Goal: Task Accomplishment & Management: Use online tool/utility

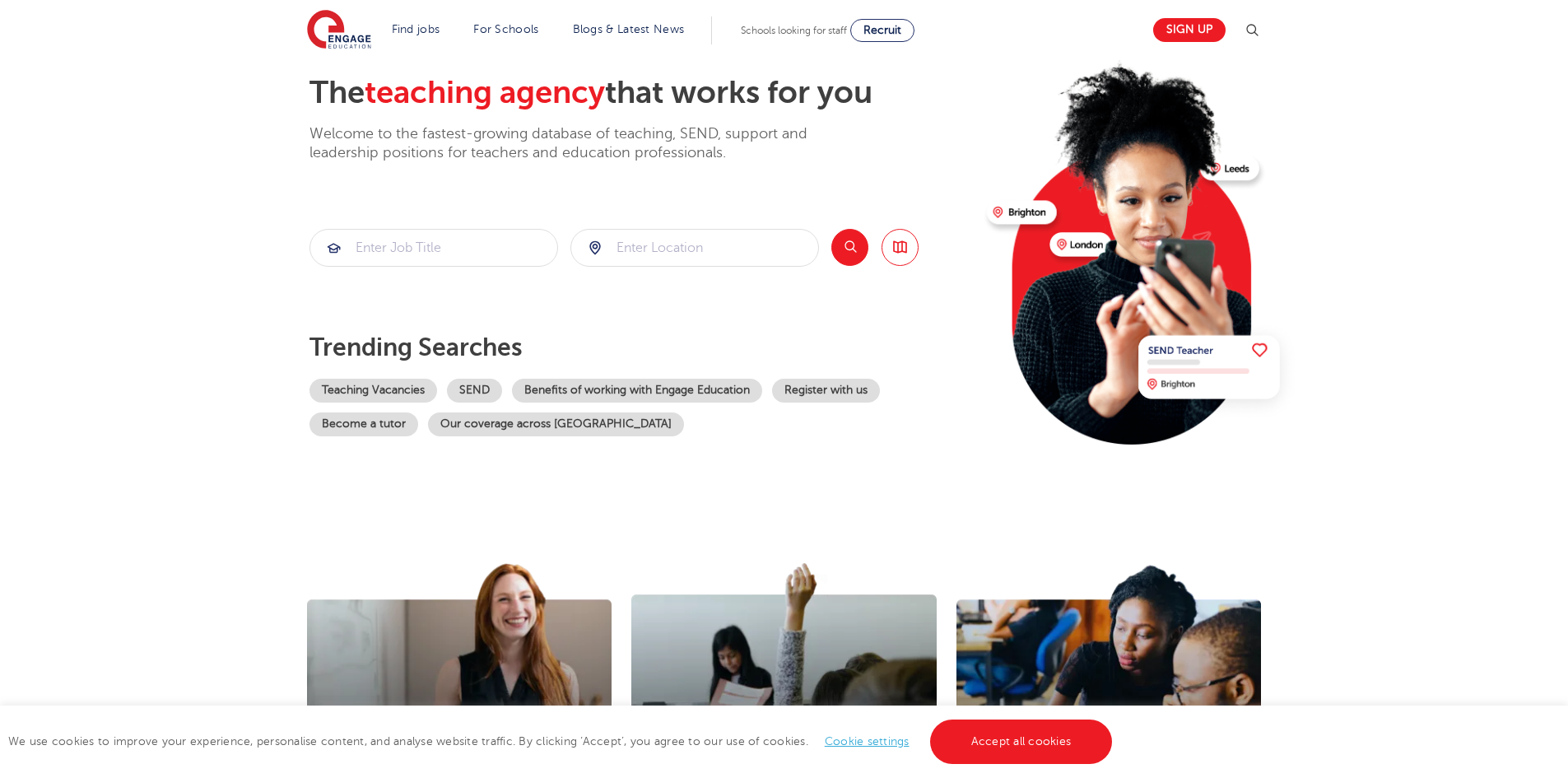
scroll to position [83, 0]
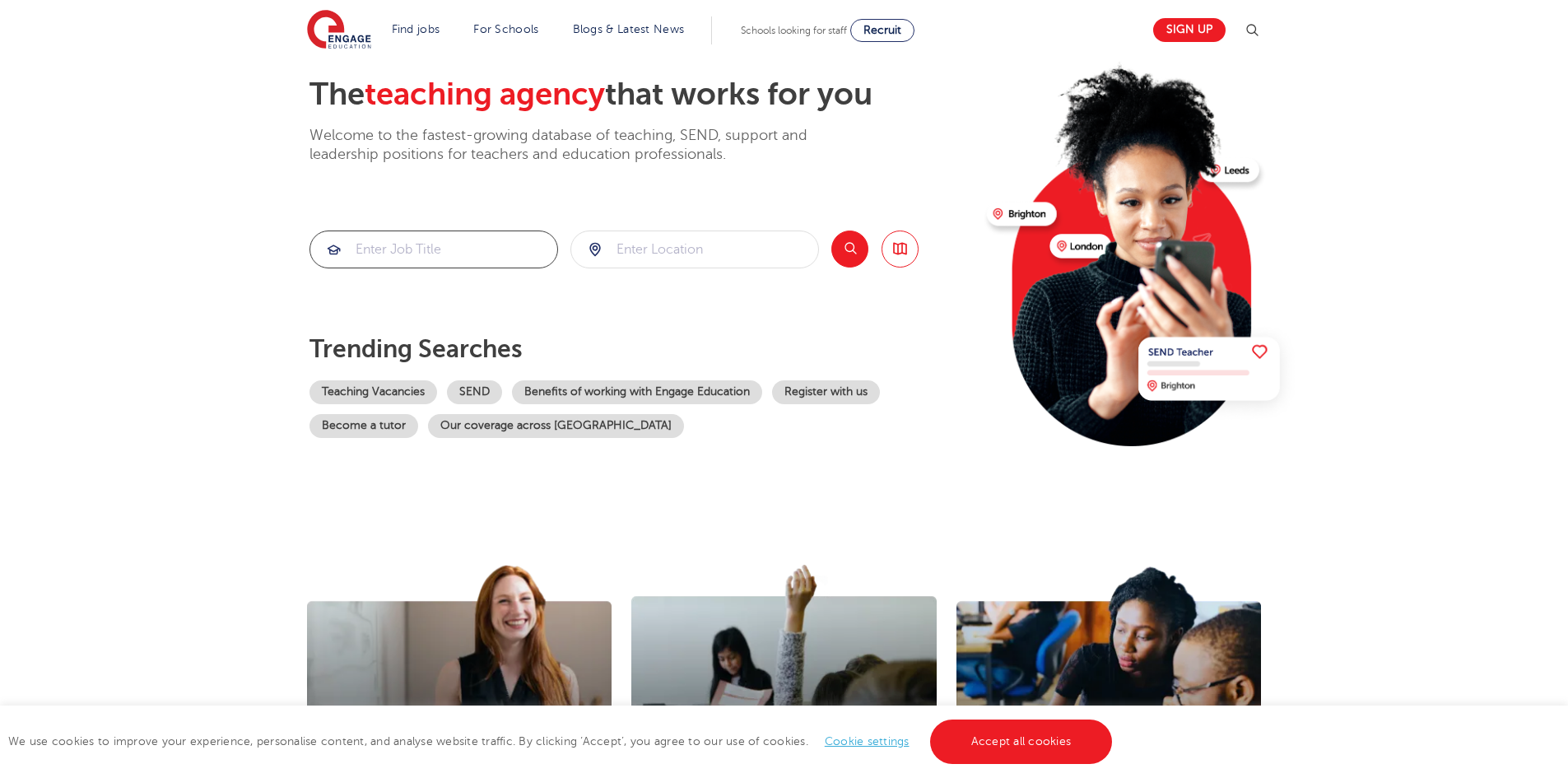
click at [438, 238] on input "search" at bounding box center [433, 249] width 247 height 36
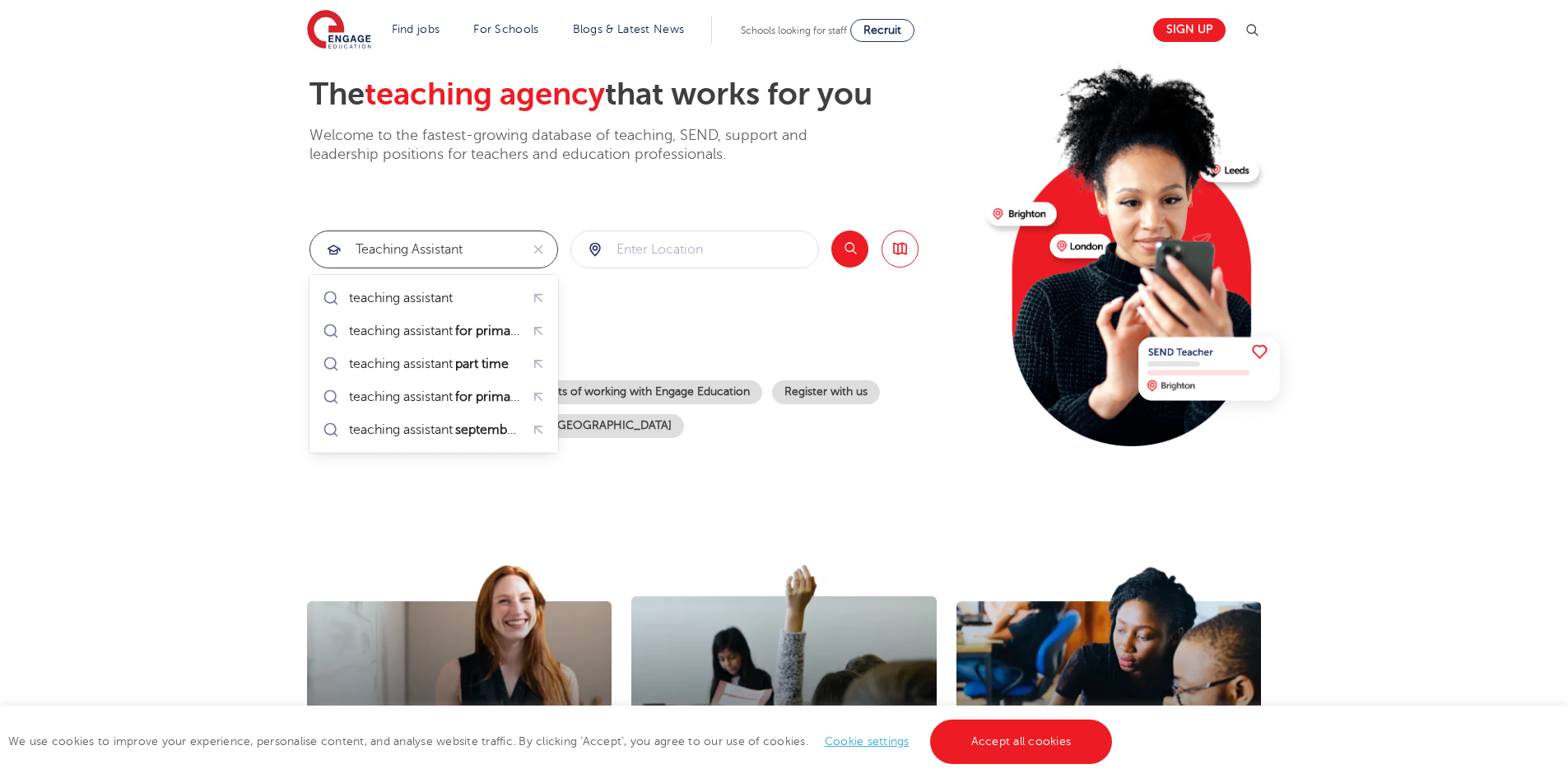
type input "Teaching assistant"
click at [647, 250] on input "search" at bounding box center [694, 249] width 247 height 36
type input "N"
type input "H"
click at [664, 298] on li "[GEOGRAPHIC_DATA]" at bounding box center [695, 298] width 235 height 33
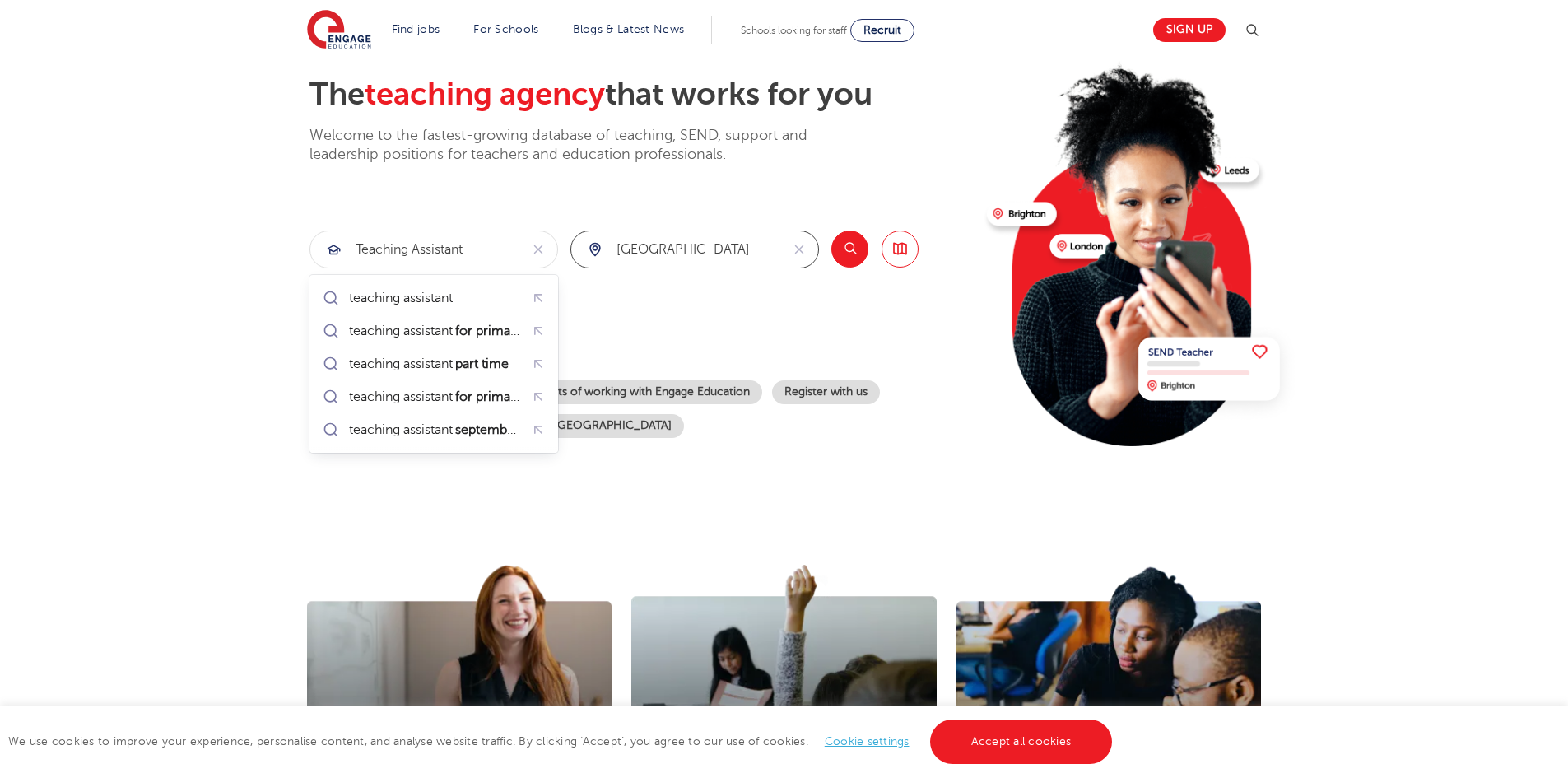
type input "[GEOGRAPHIC_DATA]"
click at [844, 248] on button "Search" at bounding box center [850, 249] width 37 height 37
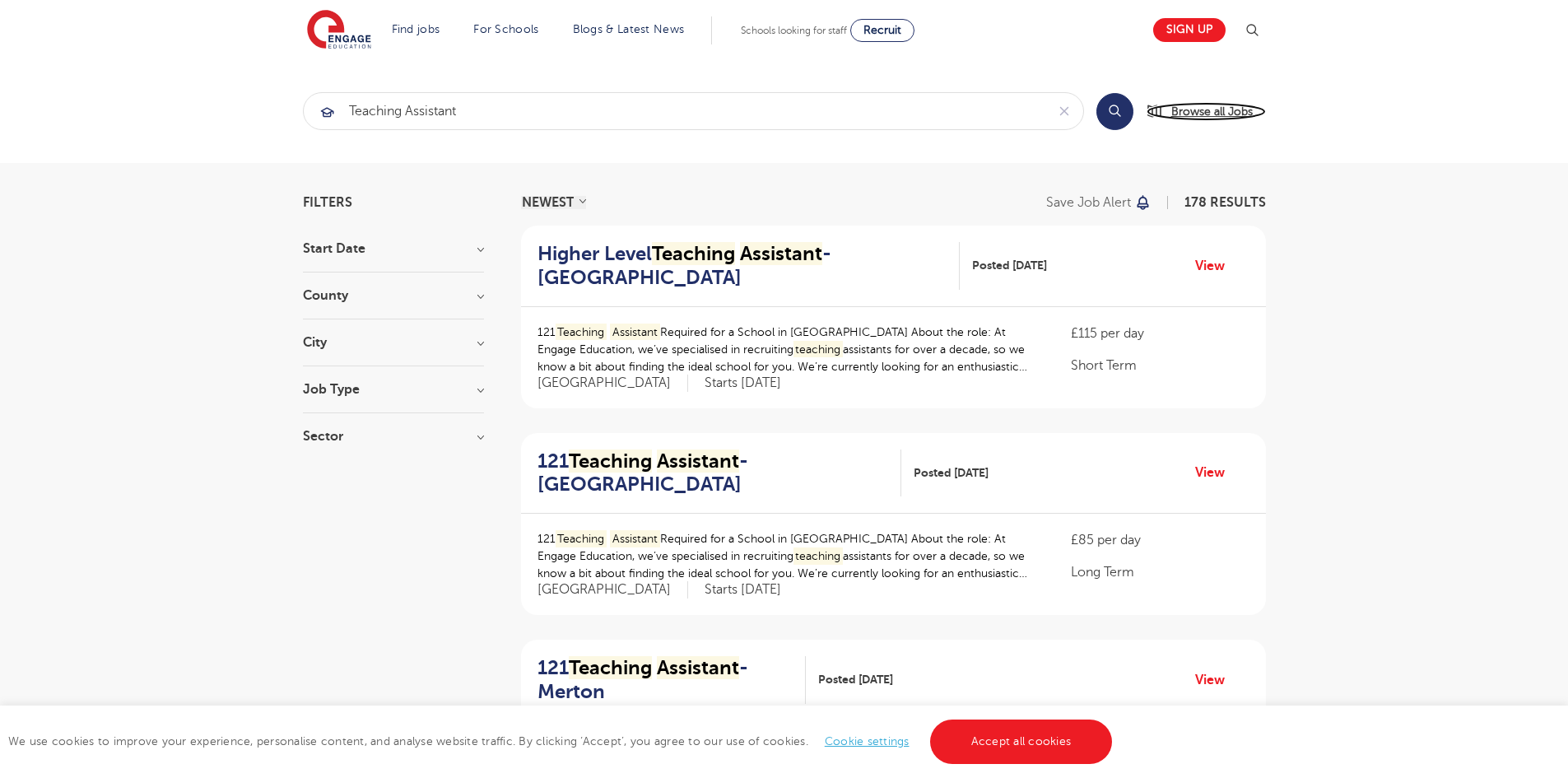
click at [1211, 110] on span "Browse all Jobs" at bounding box center [1212, 111] width 82 height 19
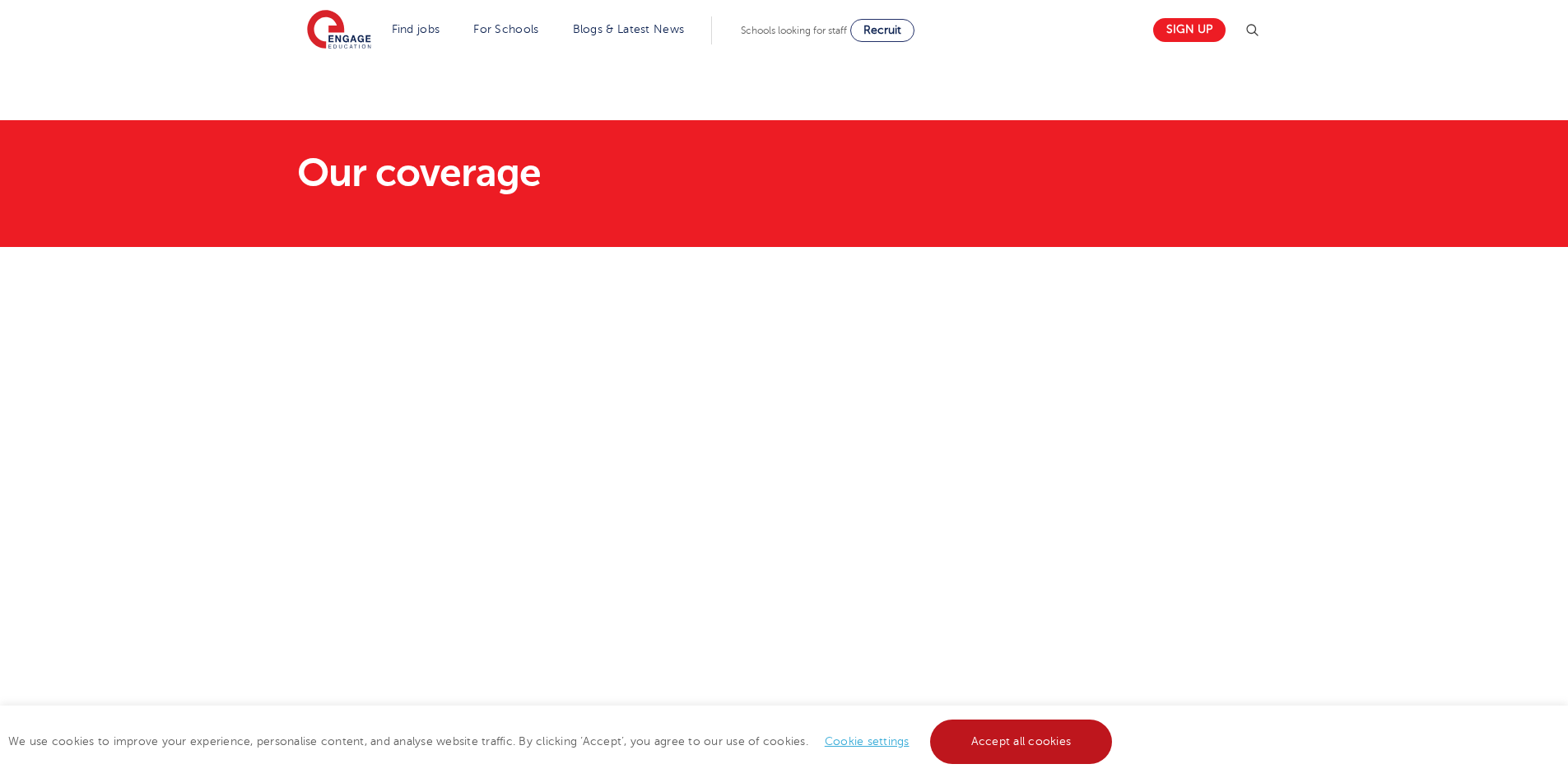
click at [1059, 739] on link "Accept all cookies" at bounding box center [1022, 741] width 183 height 44
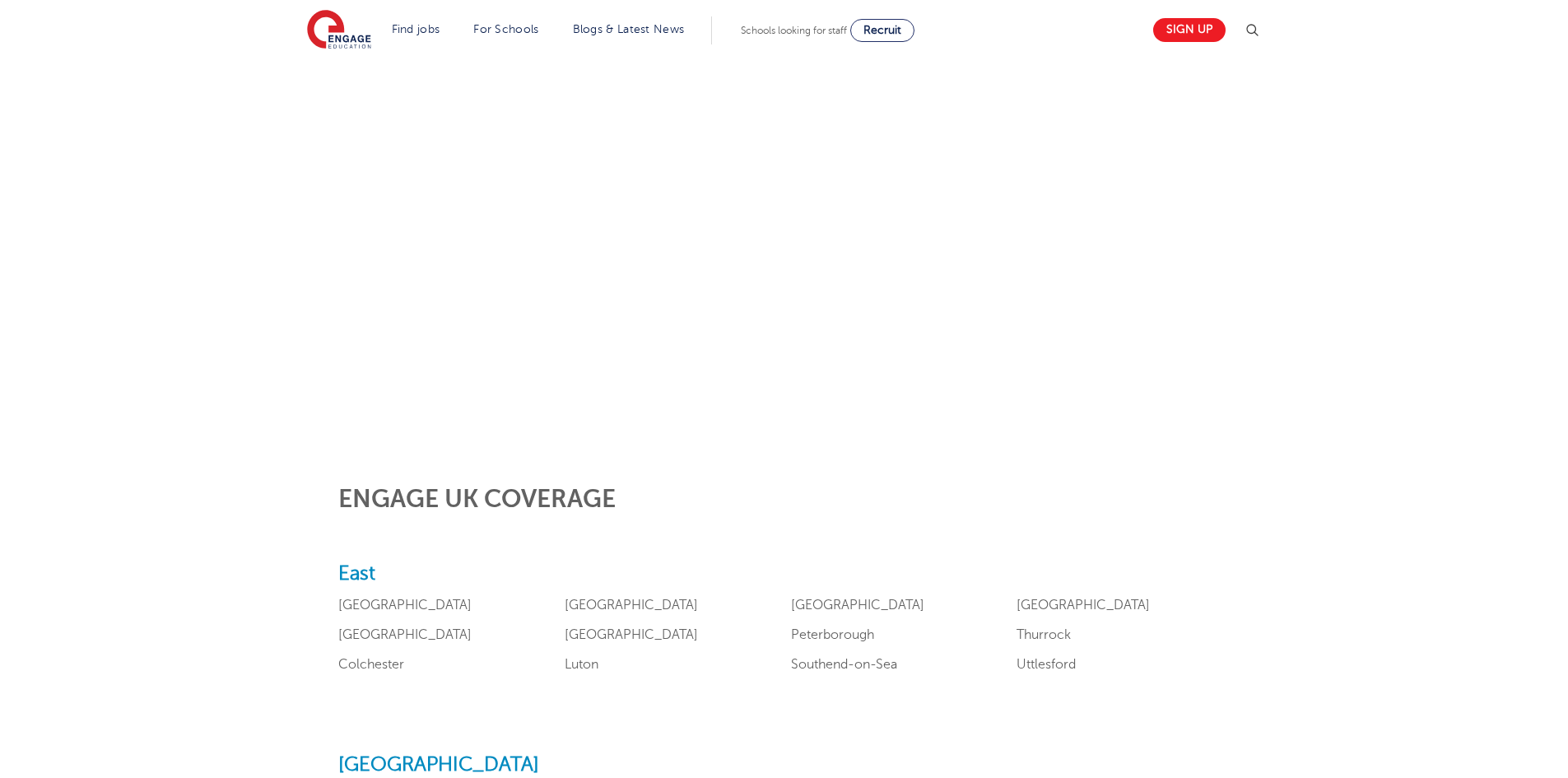
scroll to position [412, 0]
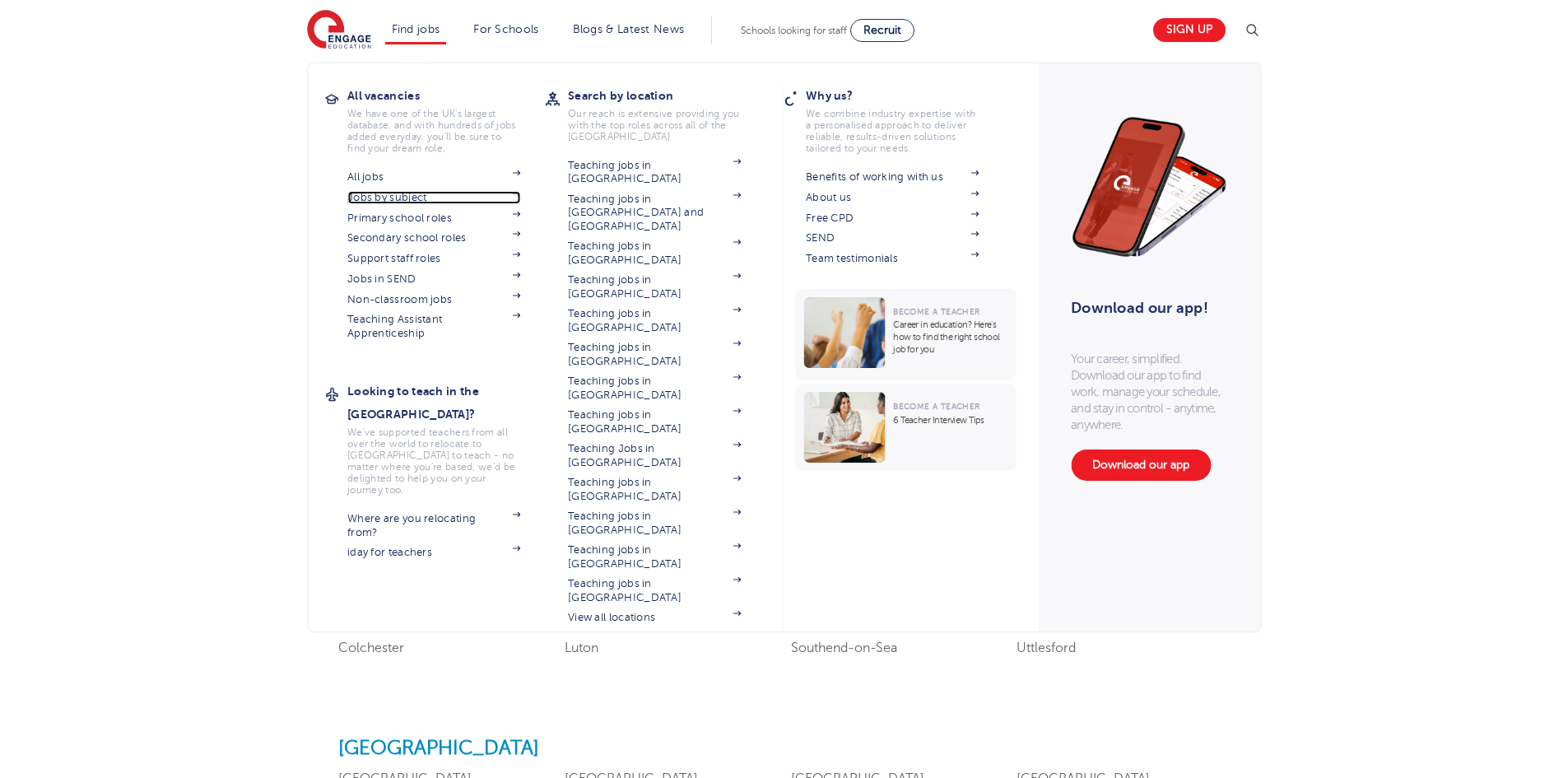
click at [412, 191] on link "Jobs by subject" at bounding box center [434, 198] width 173 height 13
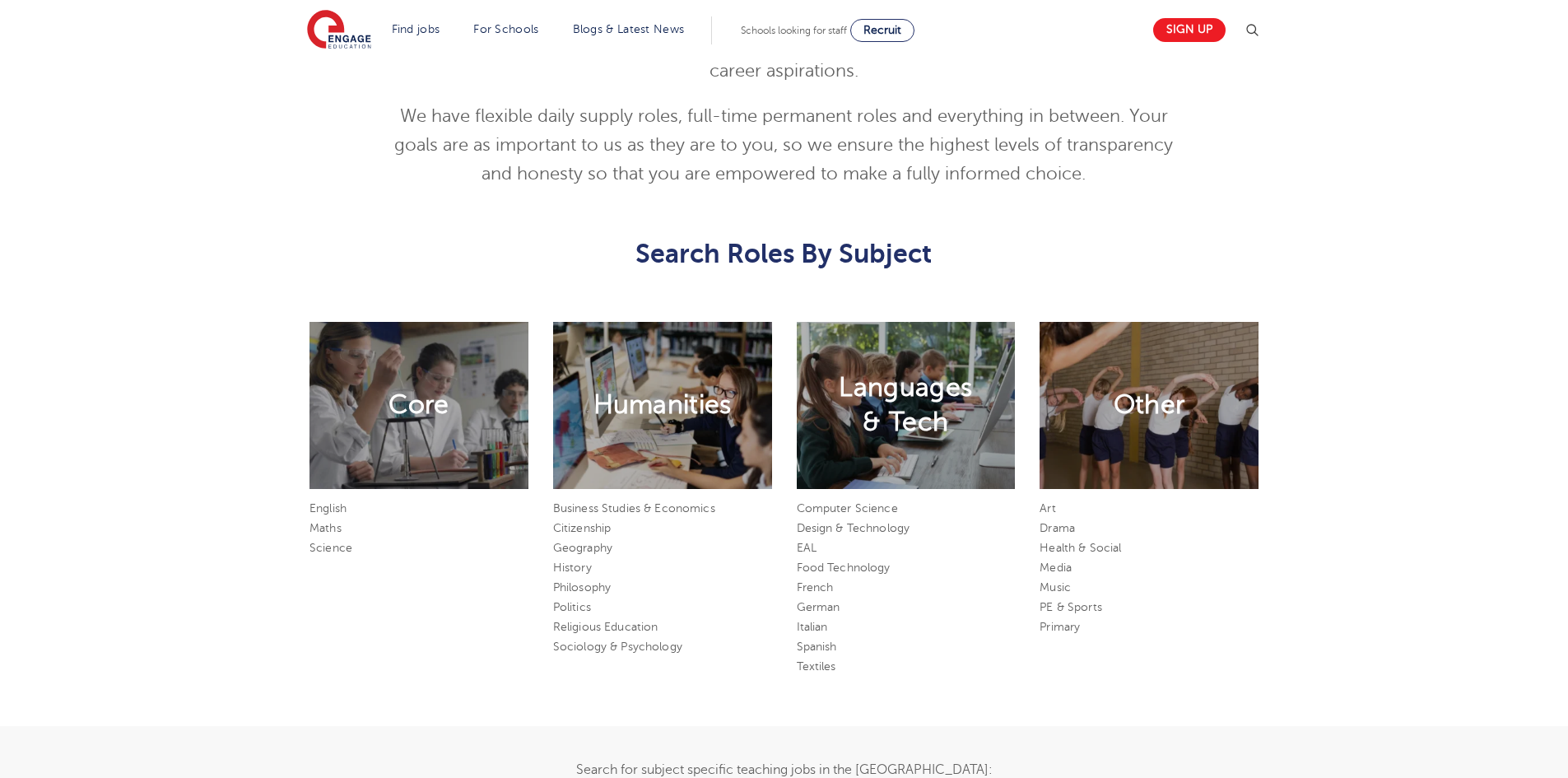
scroll to position [906, 0]
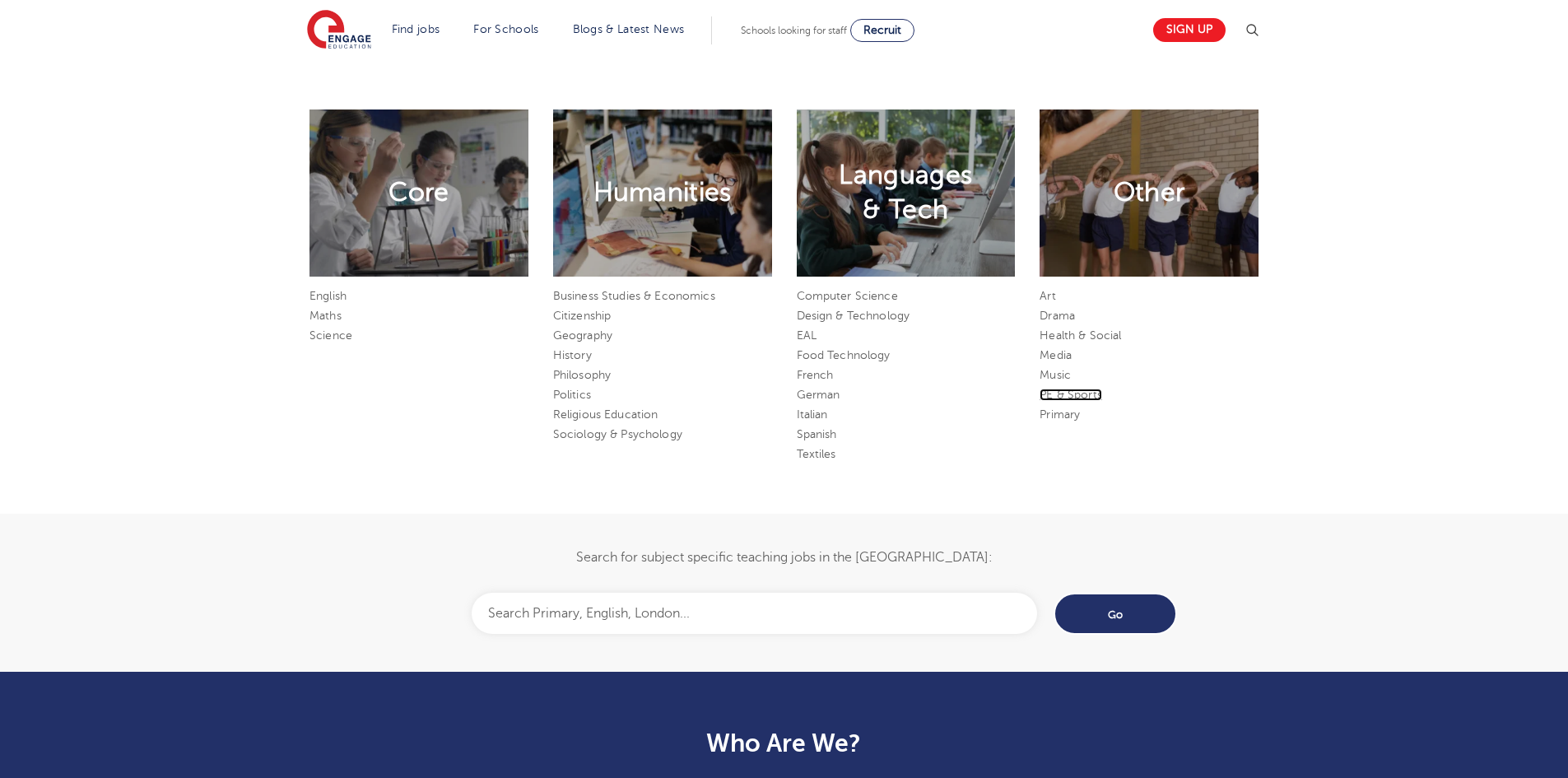
click at [1070, 394] on link "PE & Sports" at bounding box center [1071, 395] width 63 height 12
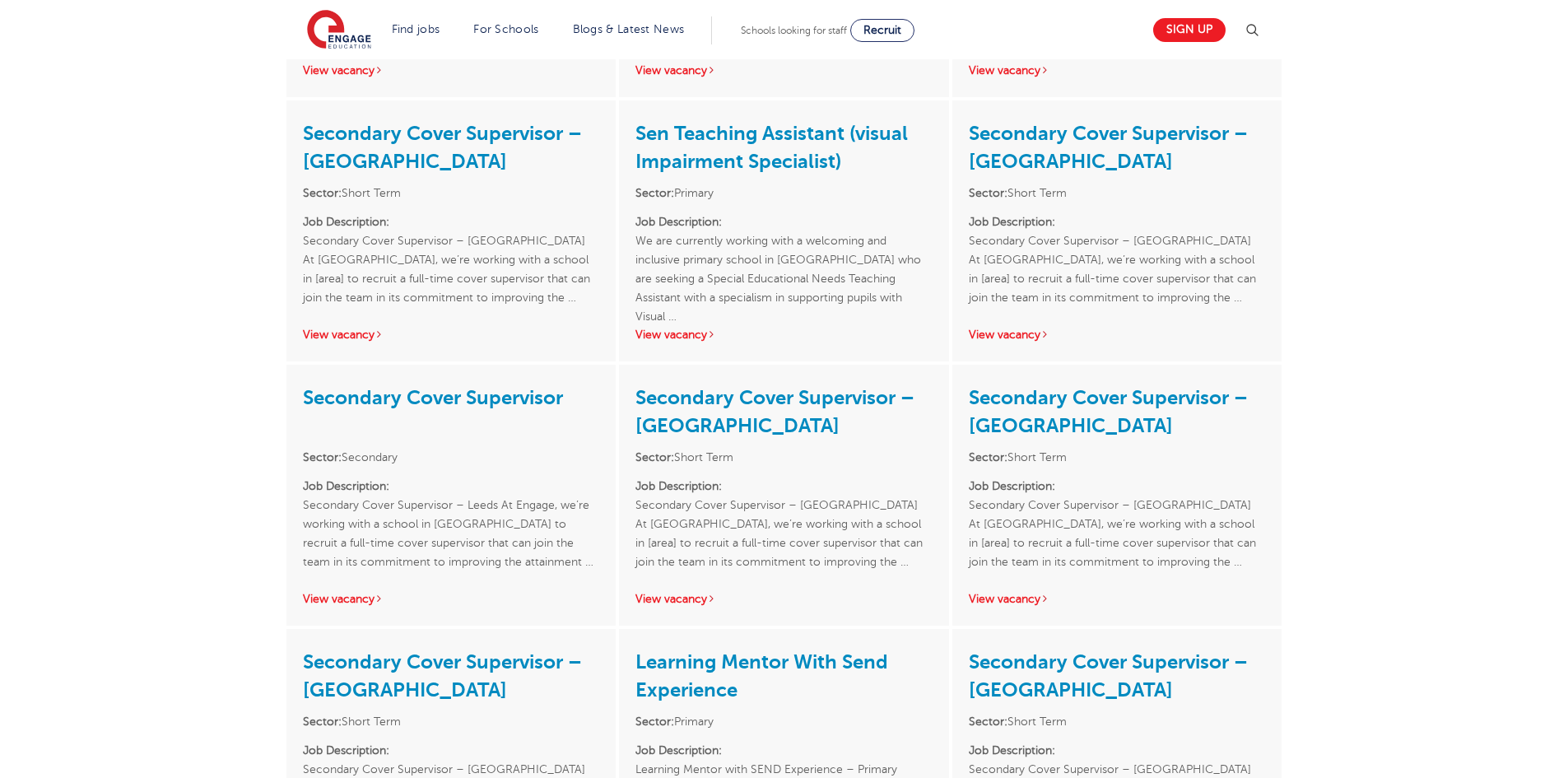
scroll to position [1400, 0]
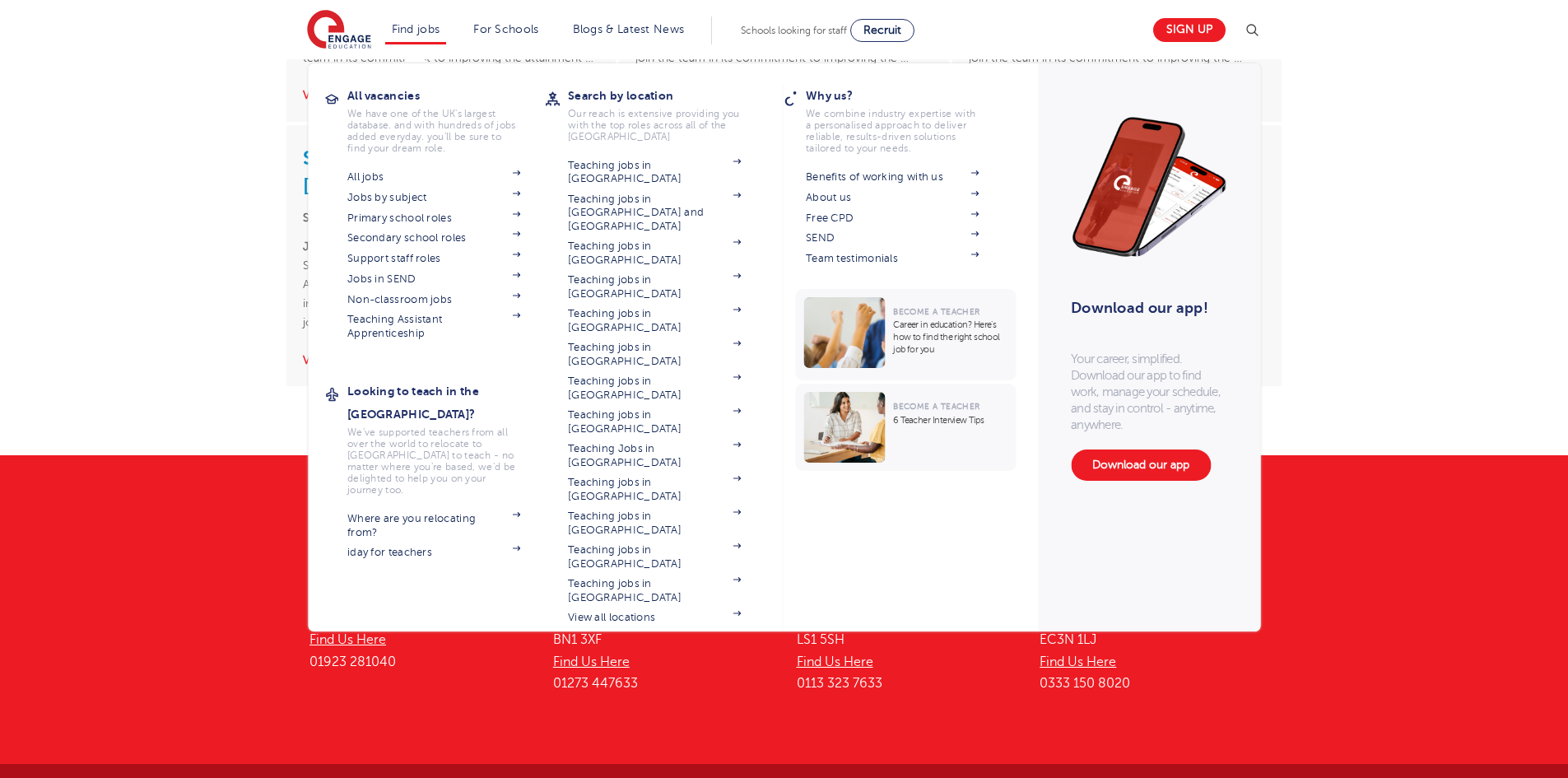
click at [420, 39] on li "Find jobs All vacancies We have one of the UK's largest database. and with hund…" at bounding box center [416, 30] width 62 height 28
click at [368, 178] on link "All jobs" at bounding box center [434, 177] width 173 height 13
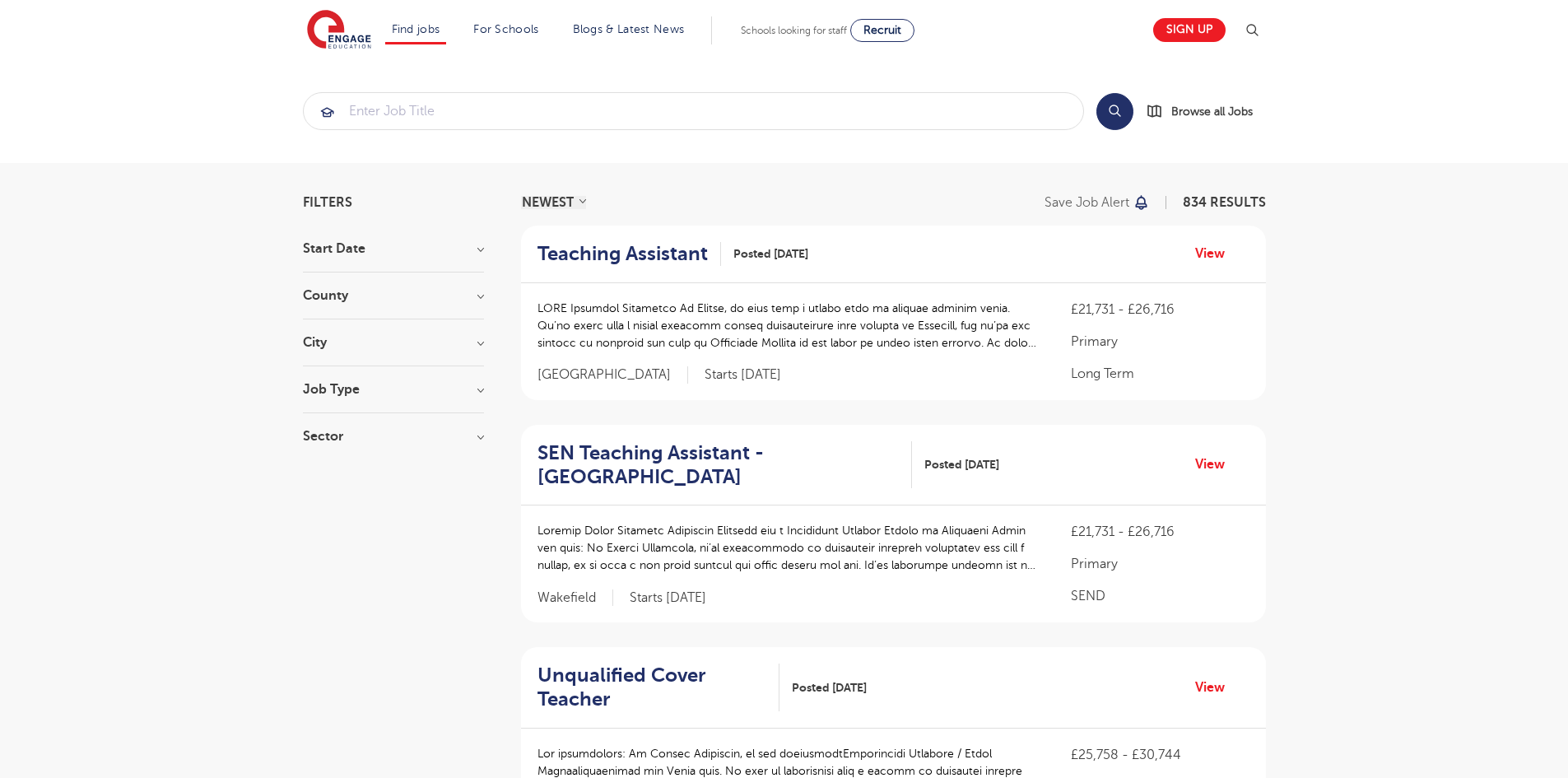
click at [476, 395] on h3 "Job Type" at bounding box center [393, 389] width 181 height 13
click at [409, 116] on input "search" at bounding box center [693, 110] width 780 height 36
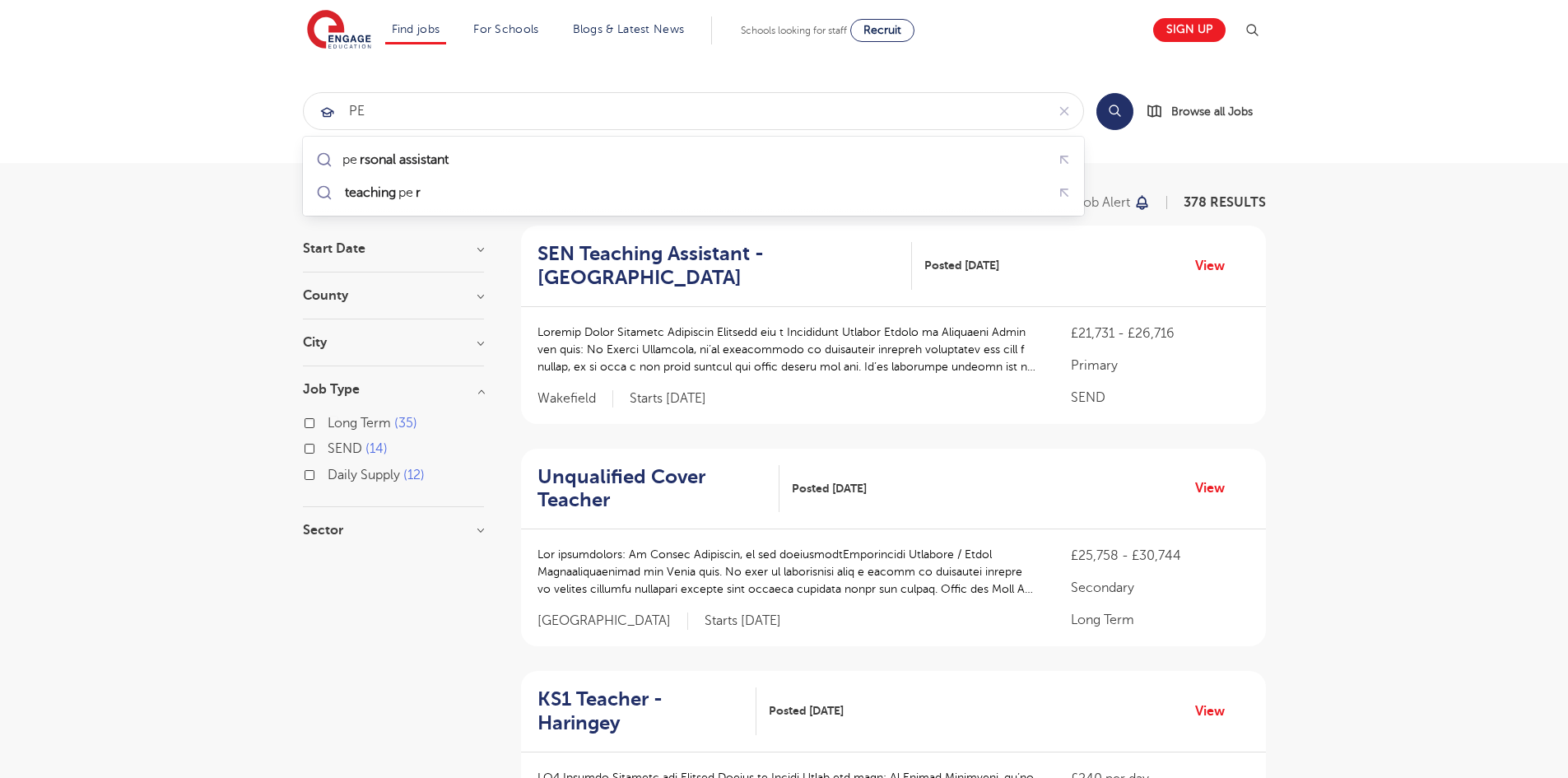
click at [1120, 102] on button "Search" at bounding box center [1115, 111] width 37 height 37
click at [1111, 107] on button "Search" at bounding box center [1115, 111] width 37 height 37
click at [387, 113] on input "PE" at bounding box center [674, 110] width 742 height 36
type input "P"
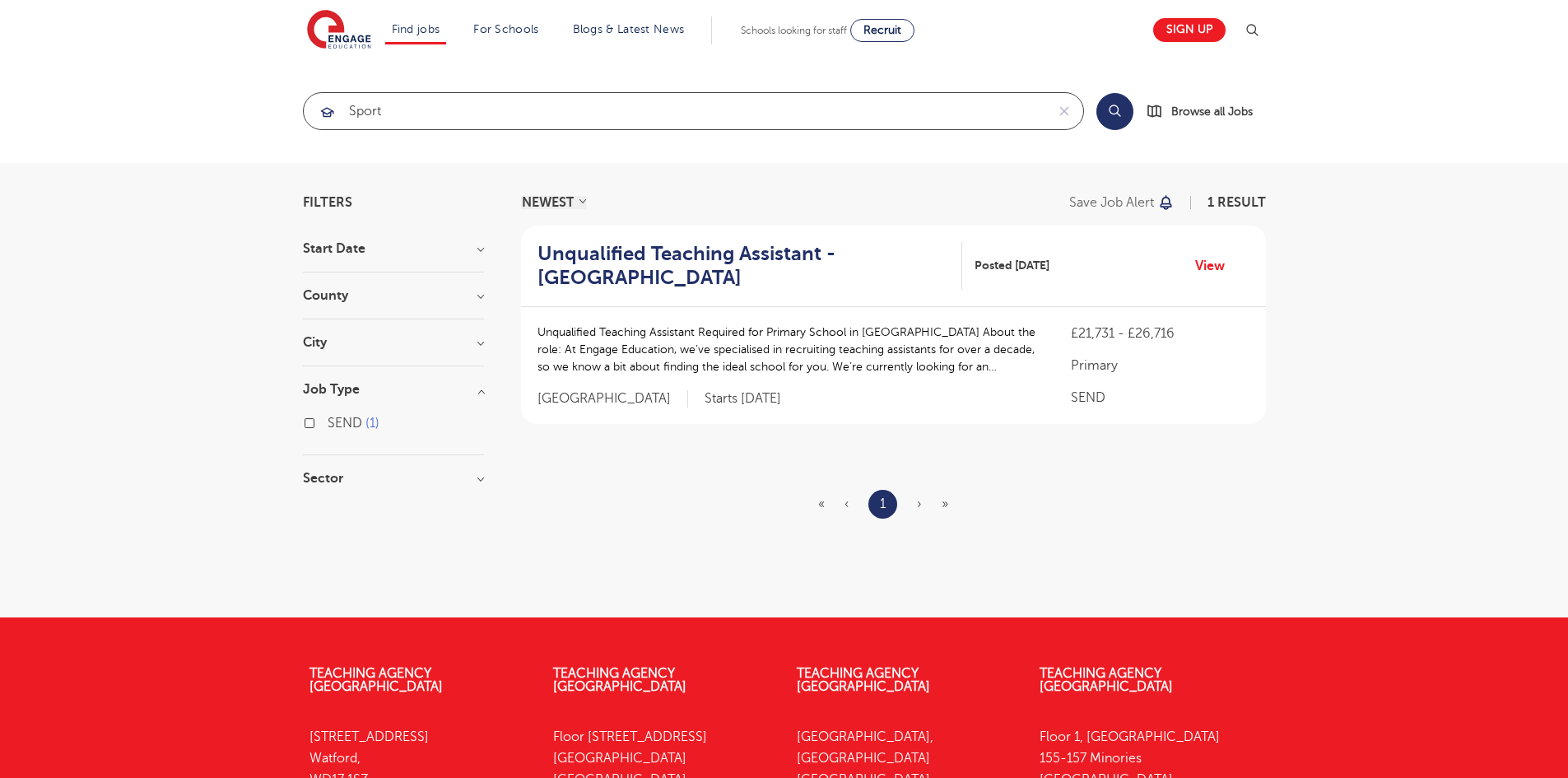
type input "Sport"
click button "Submit" at bounding box center [0, 0] width 0 height 0
click at [475, 475] on h3 "Sector" at bounding box center [393, 478] width 181 height 13
drag, startPoint x: 412, startPoint y: 106, endPoint x: 338, endPoint y: 103, distance: 74.1
click at [338, 103] on div "Sport" at bounding box center [674, 110] width 742 height 36
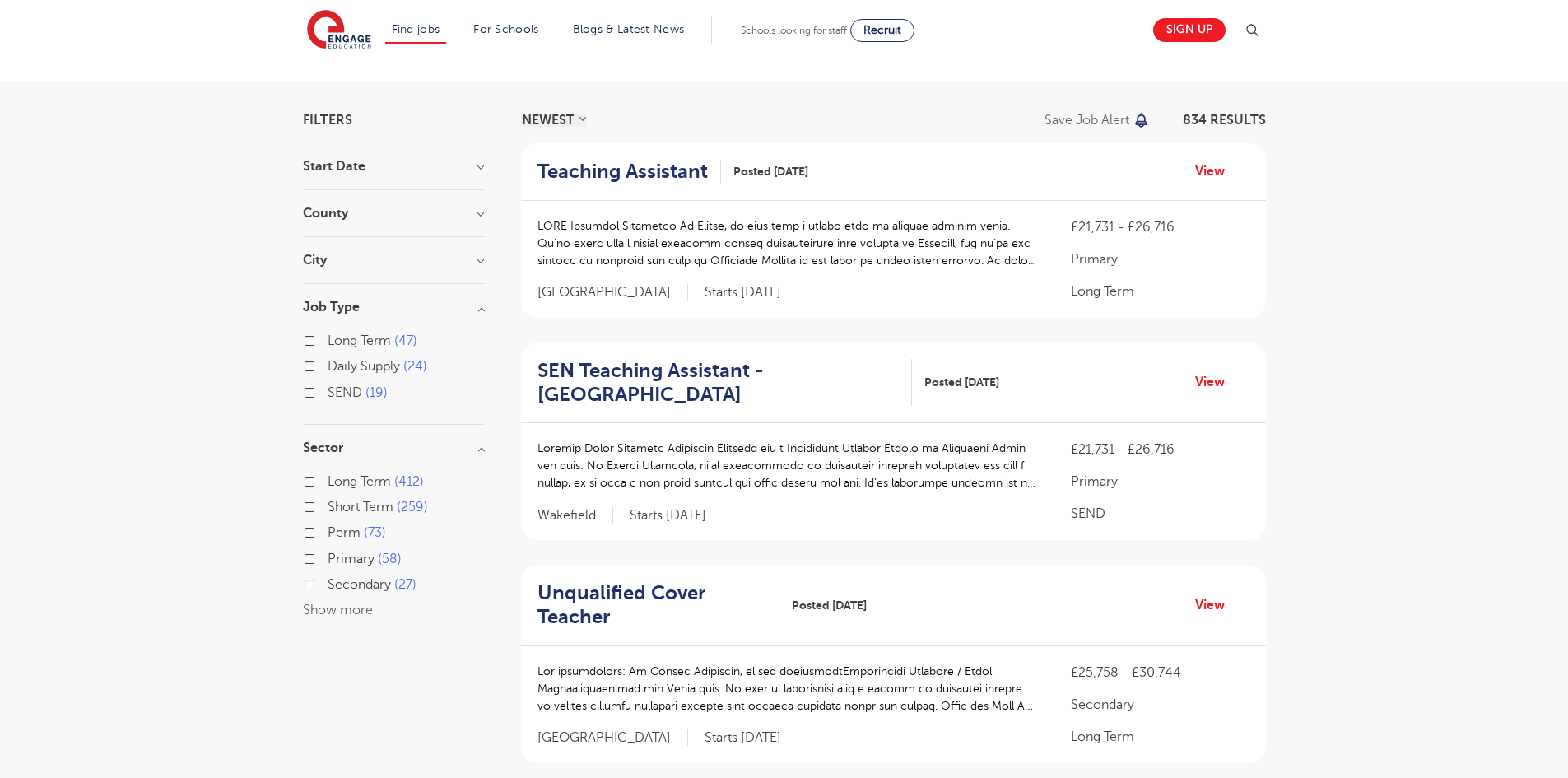
click at [327, 609] on button "Show more" at bounding box center [338, 610] width 70 height 15
click at [351, 258] on h3 "City" at bounding box center [393, 260] width 181 height 13
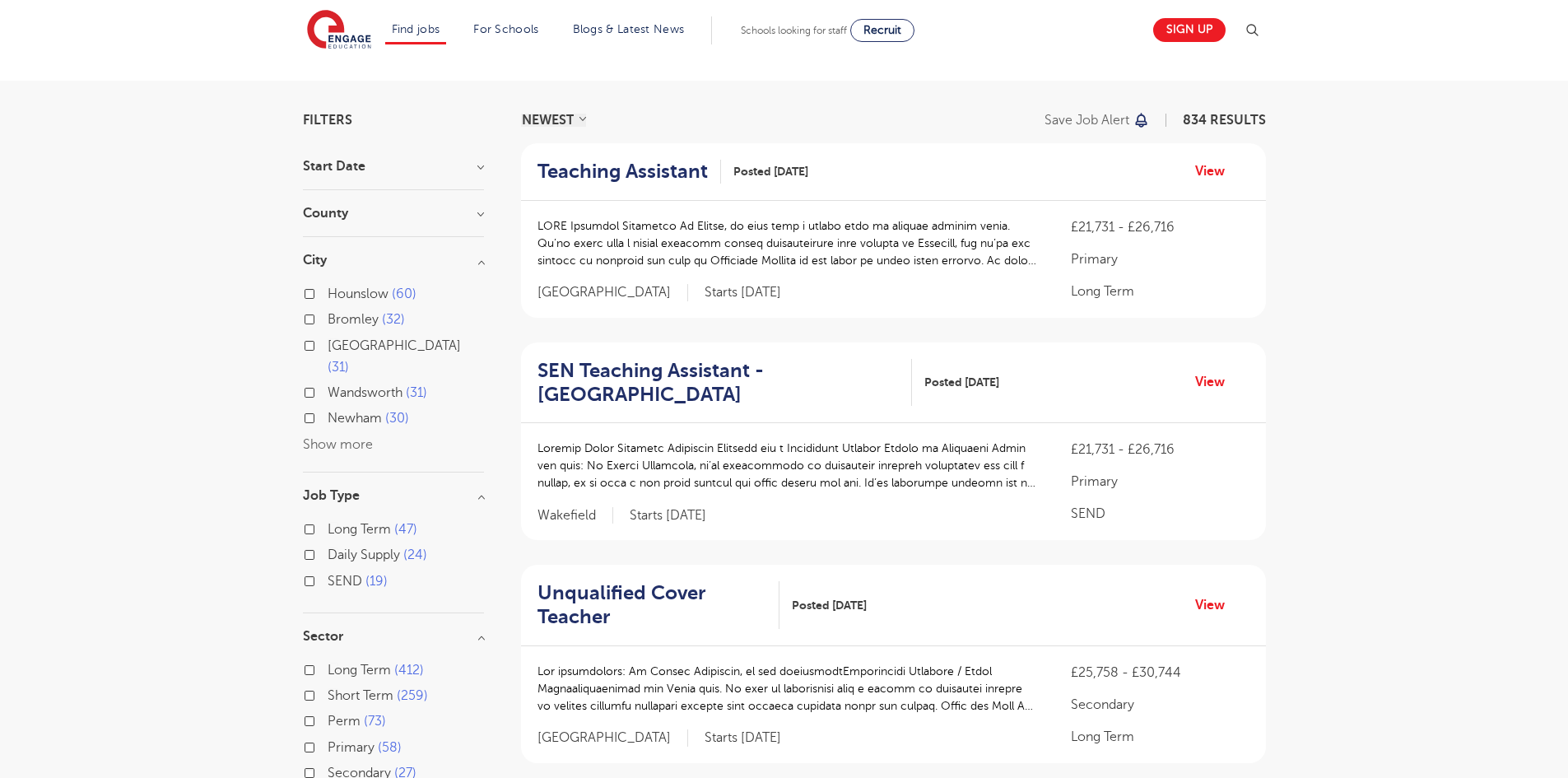
click at [348, 437] on button "Show more" at bounding box center [338, 444] width 70 height 15
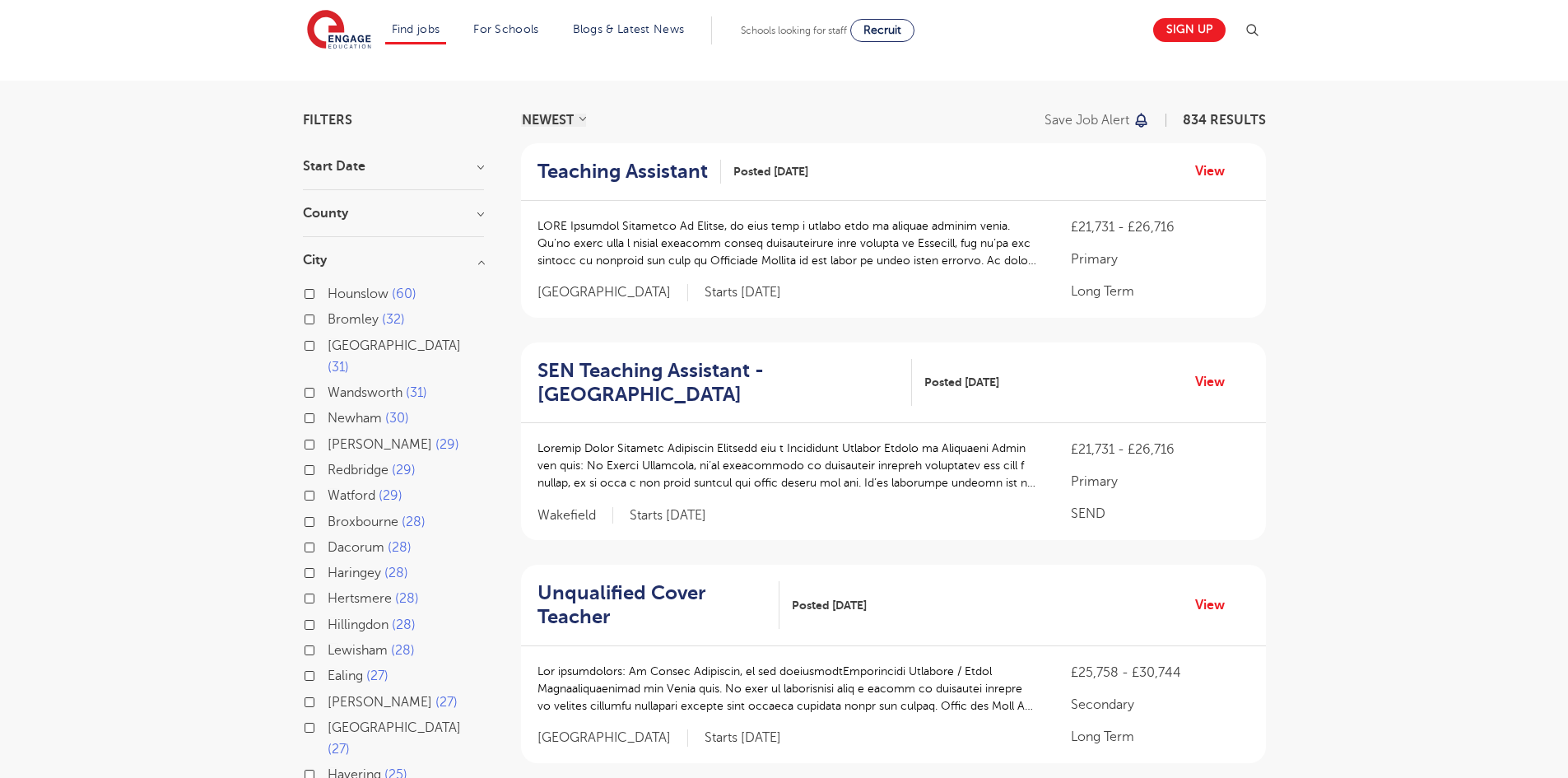
click at [424, 215] on h3 "County" at bounding box center [393, 213] width 181 height 13
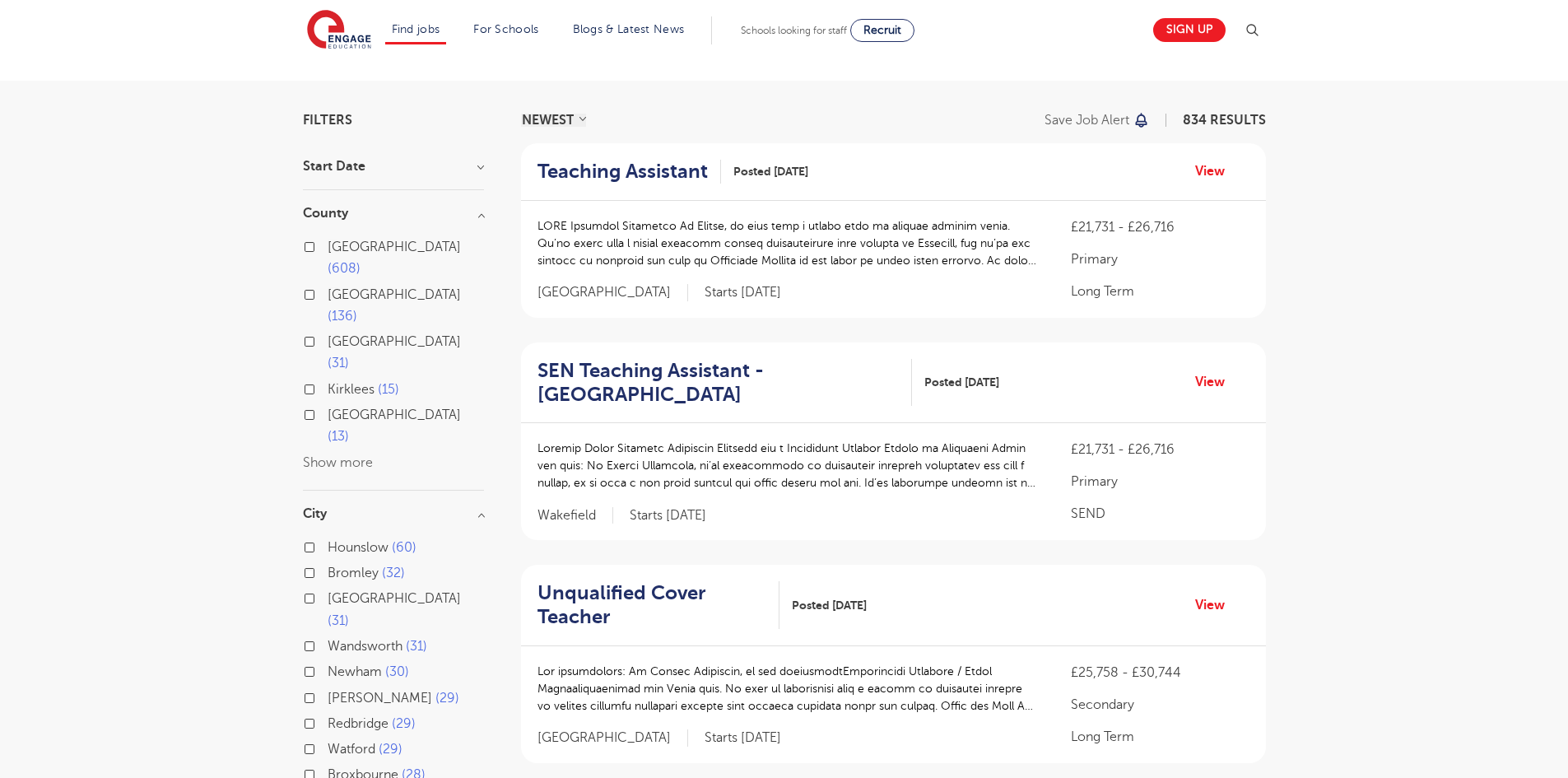
click at [327, 284] on label "[GEOGRAPHIC_DATA] 136" at bounding box center [406, 305] width 156 height 43
click at [327, 287] on input "[GEOGRAPHIC_DATA] 136" at bounding box center [333, 292] width 11 height 11
checkbox input "true"
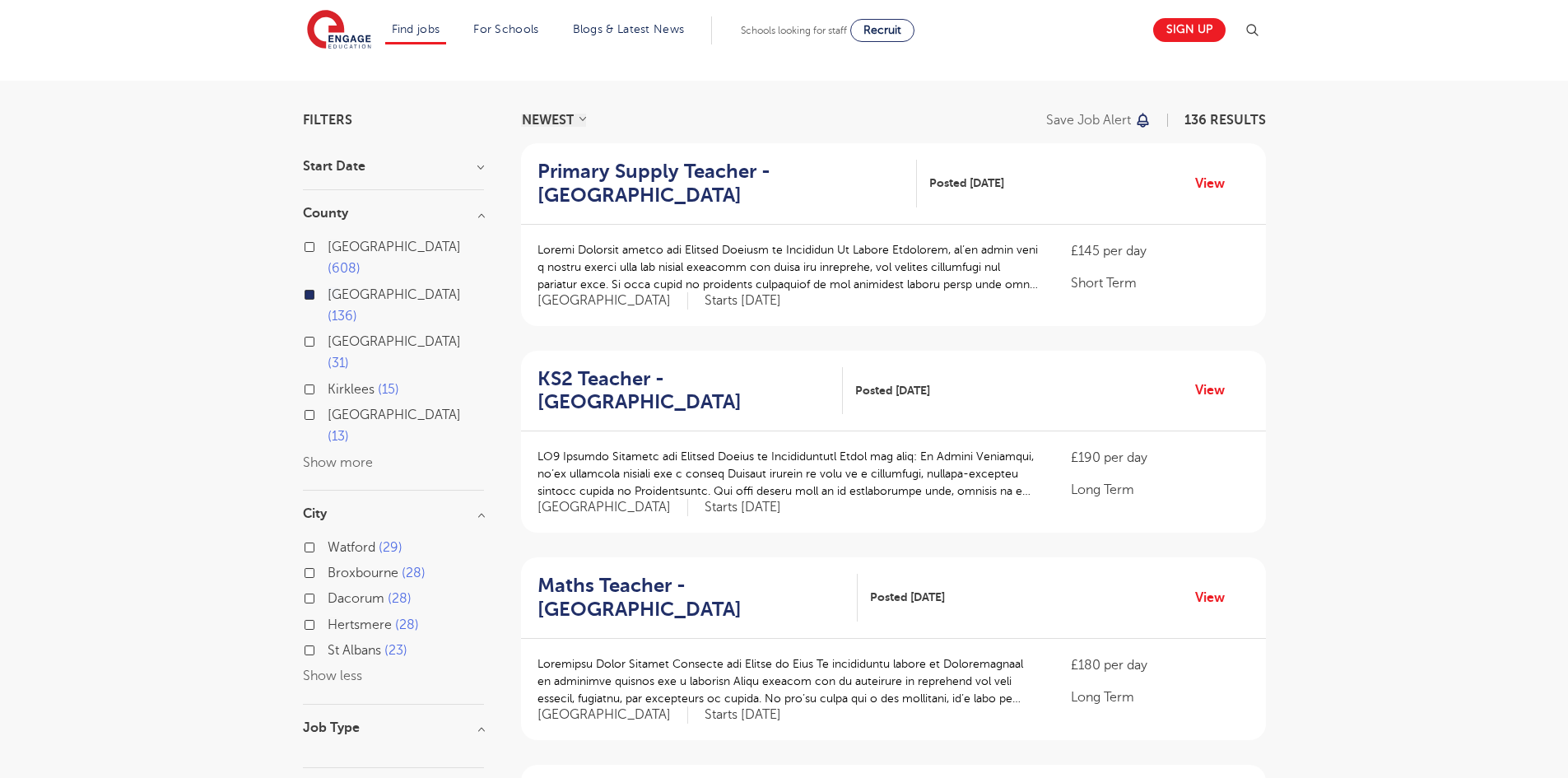
click at [327, 243] on label "London 608" at bounding box center [406, 257] width 156 height 43
click at [327, 243] on input "London 608" at bounding box center [333, 245] width 11 height 11
checkbox input "true"
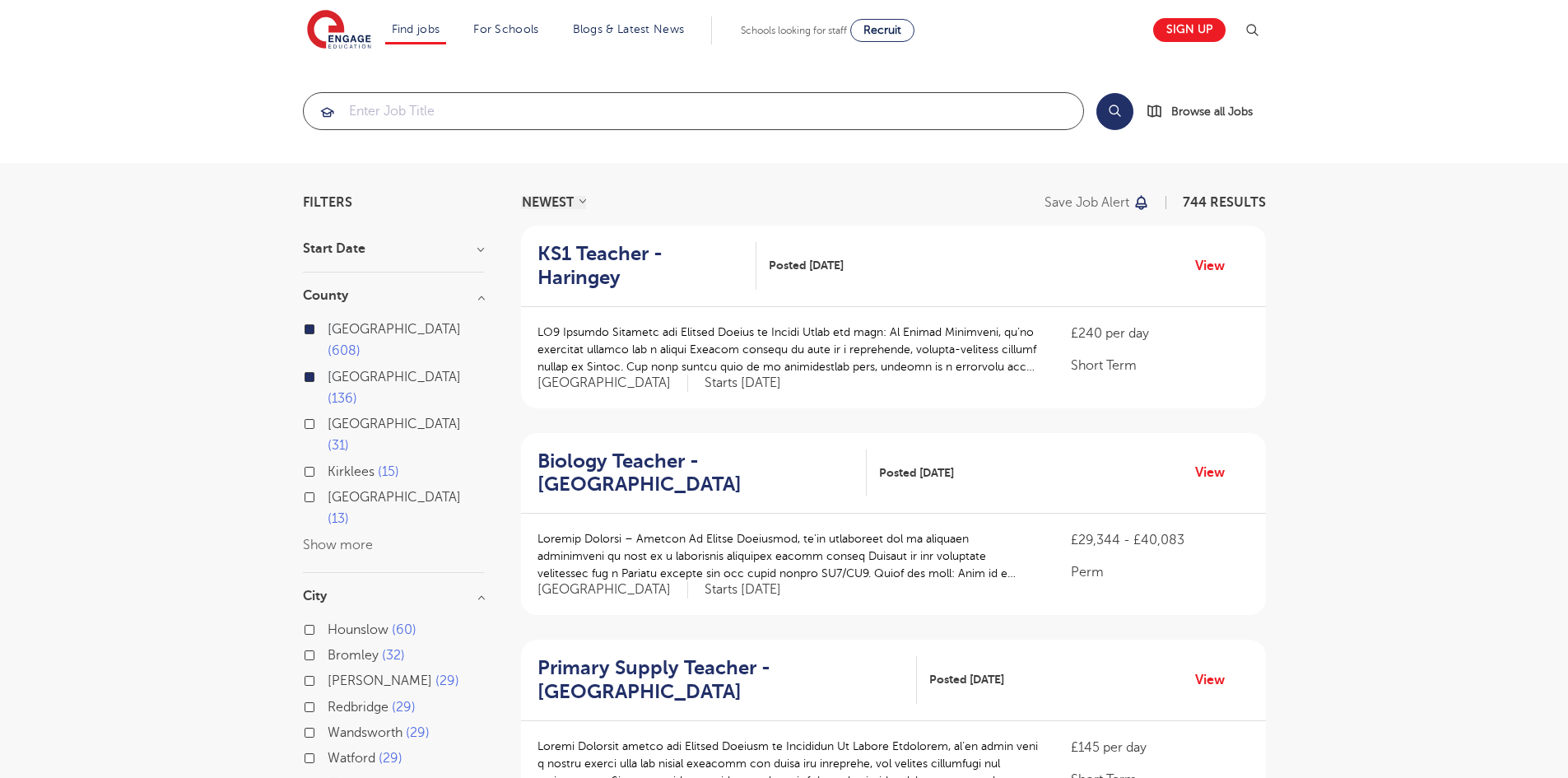
click at [521, 120] on input "search" at bounding box center [693, 110] width 780 height 36
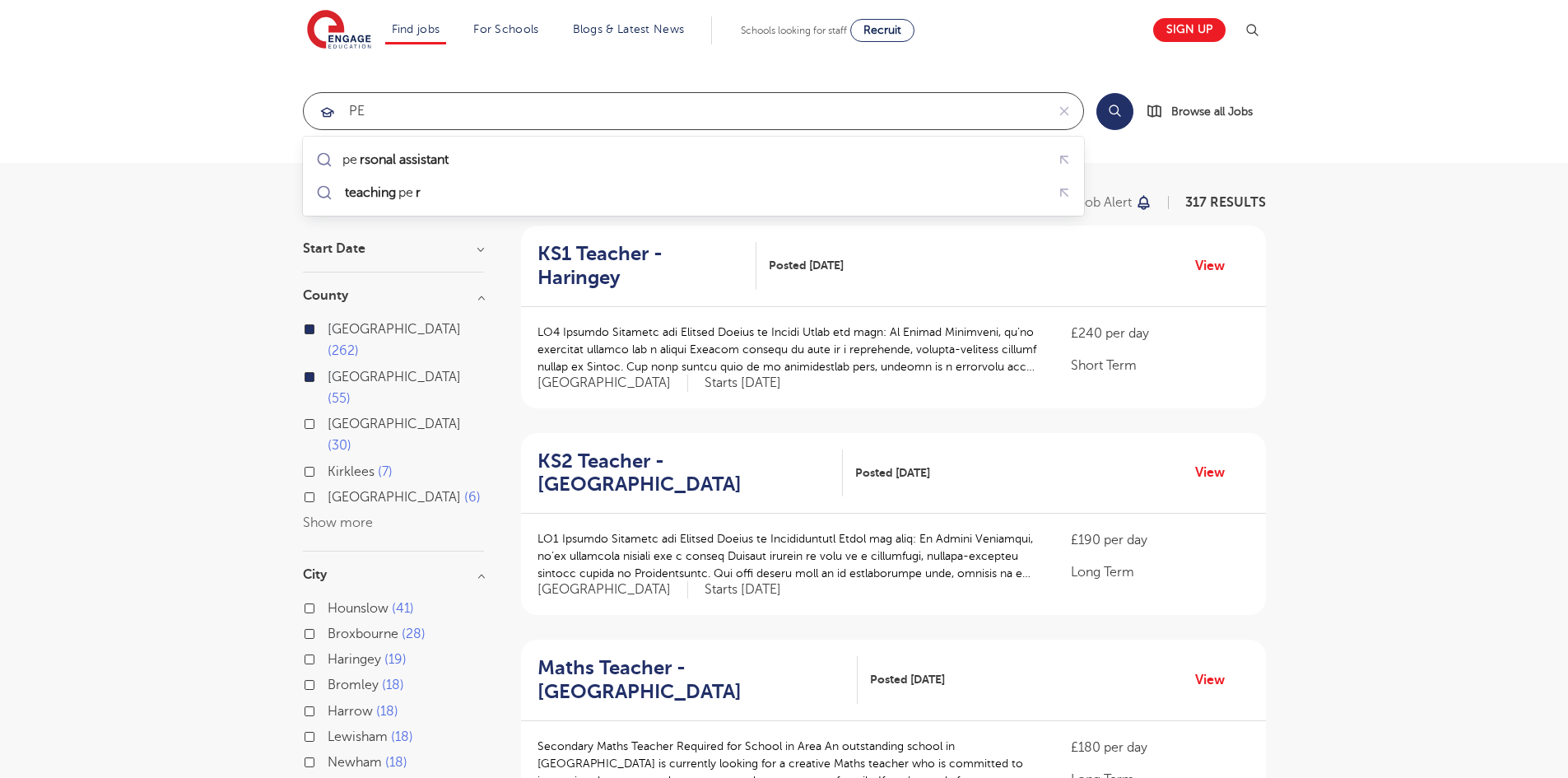
type input "p"
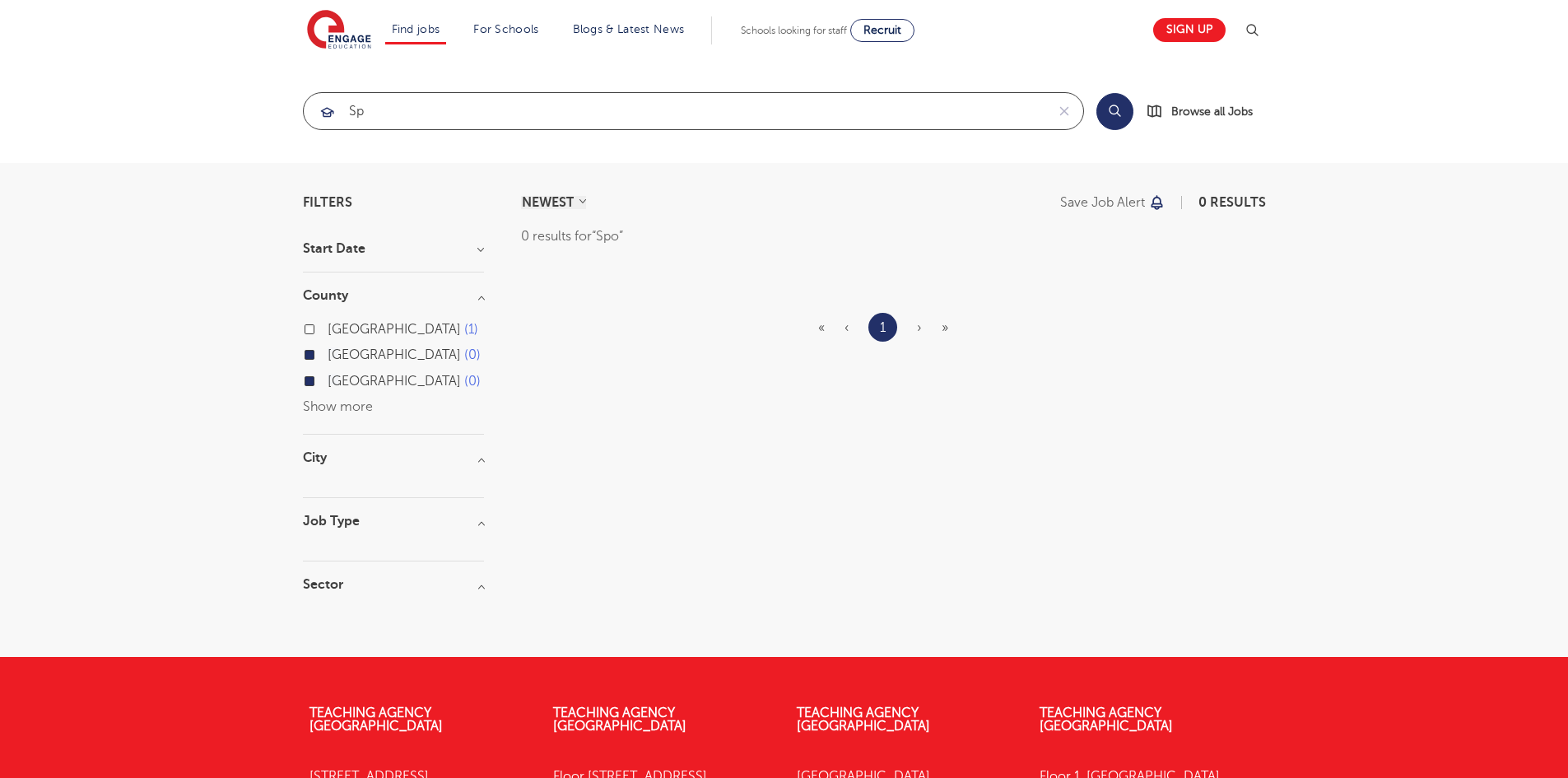
type input "S"
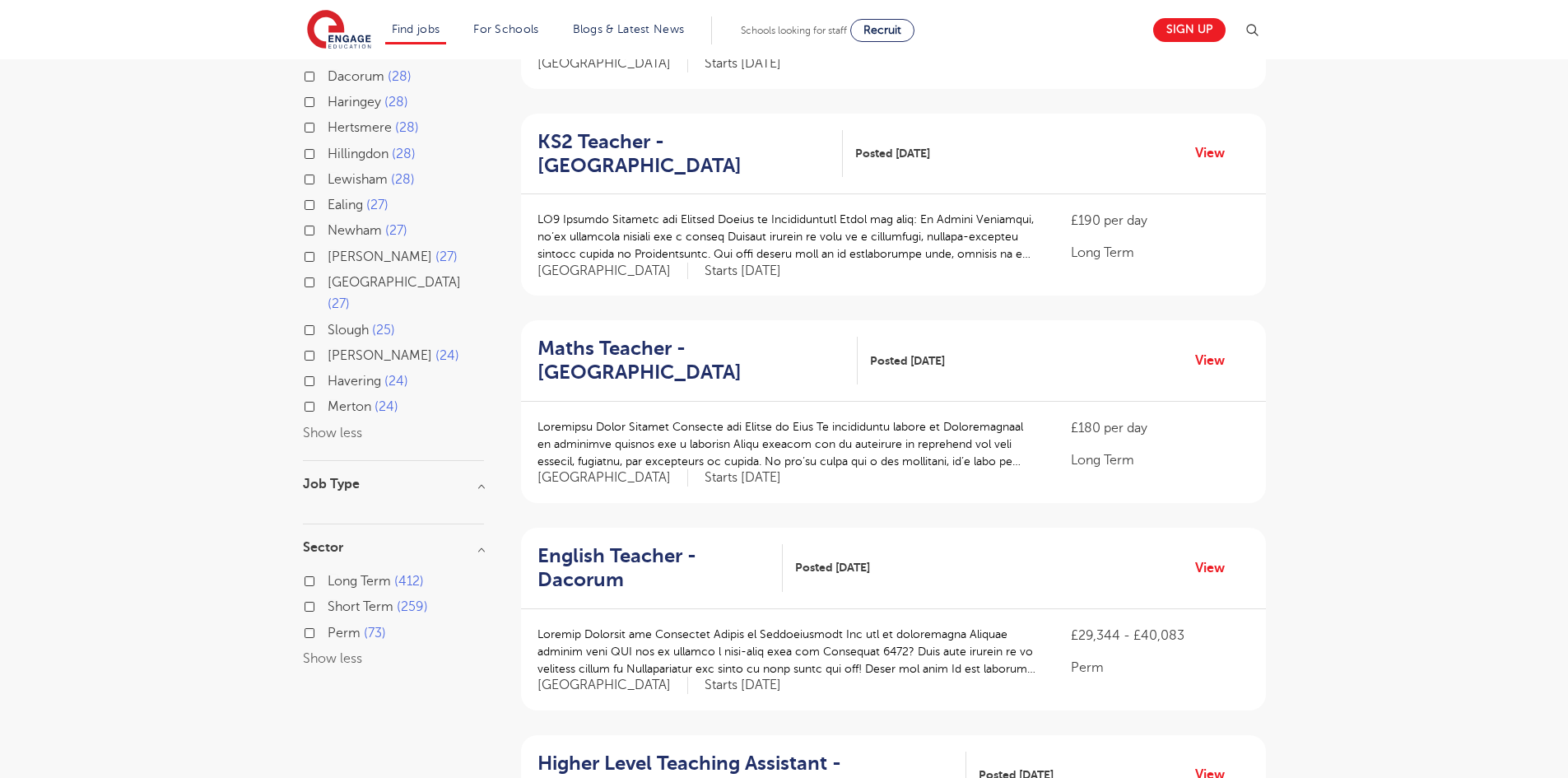
scroll to position [741, 0]
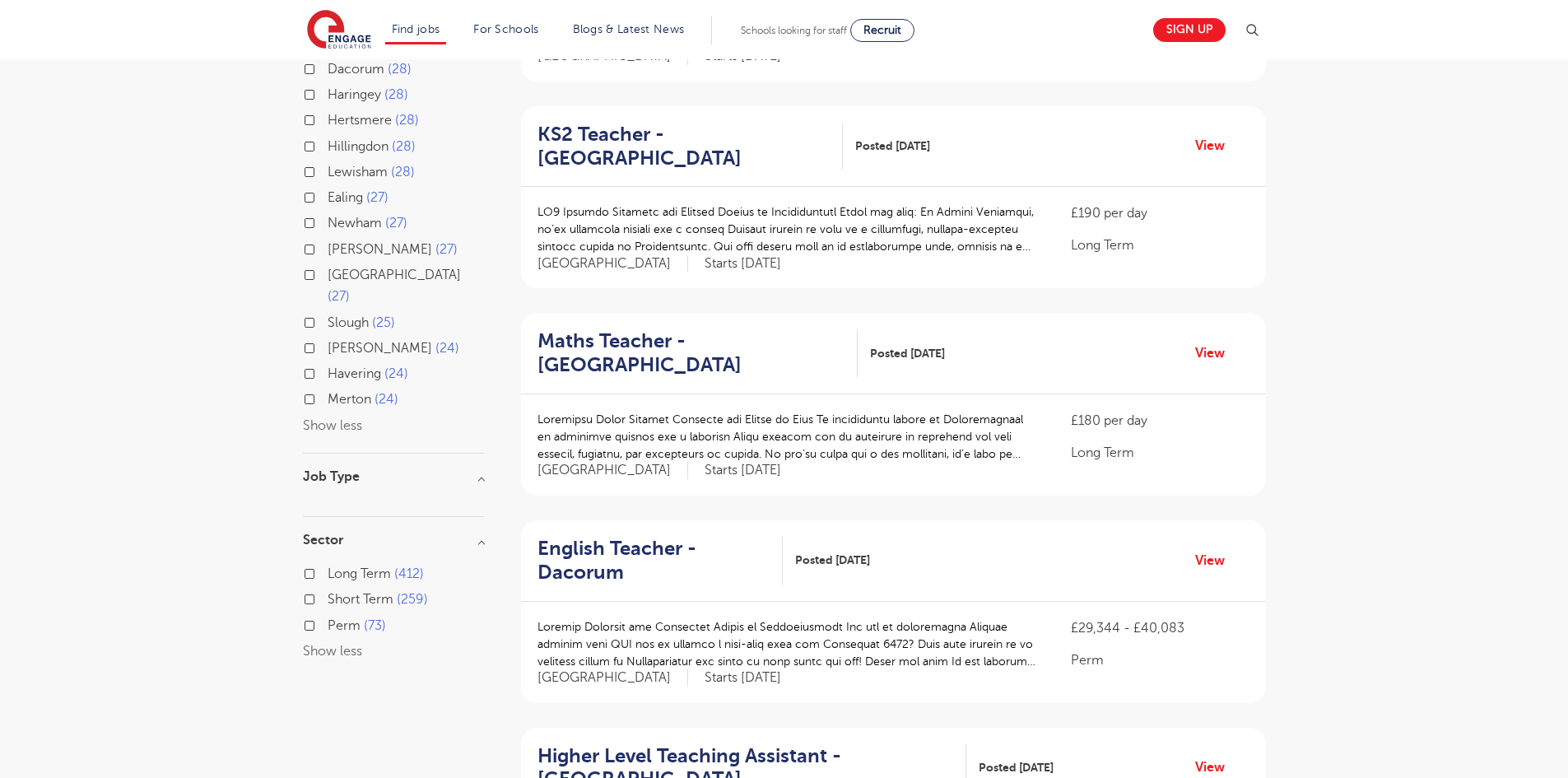
click at [368, 470] on h3 "Job Type" at bounding box center [393, 476] width 181 height 13
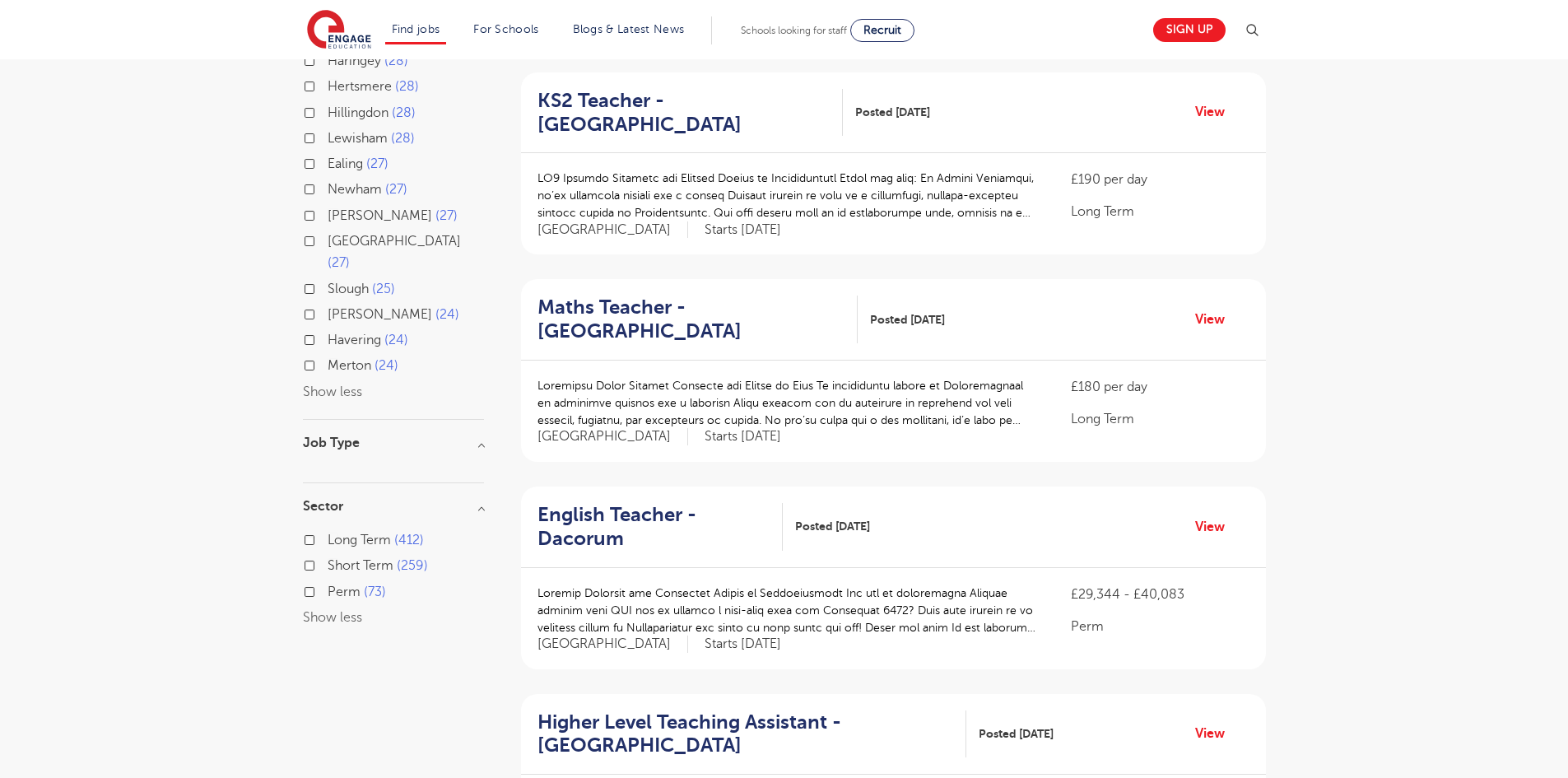
scroll to position [823, 0]
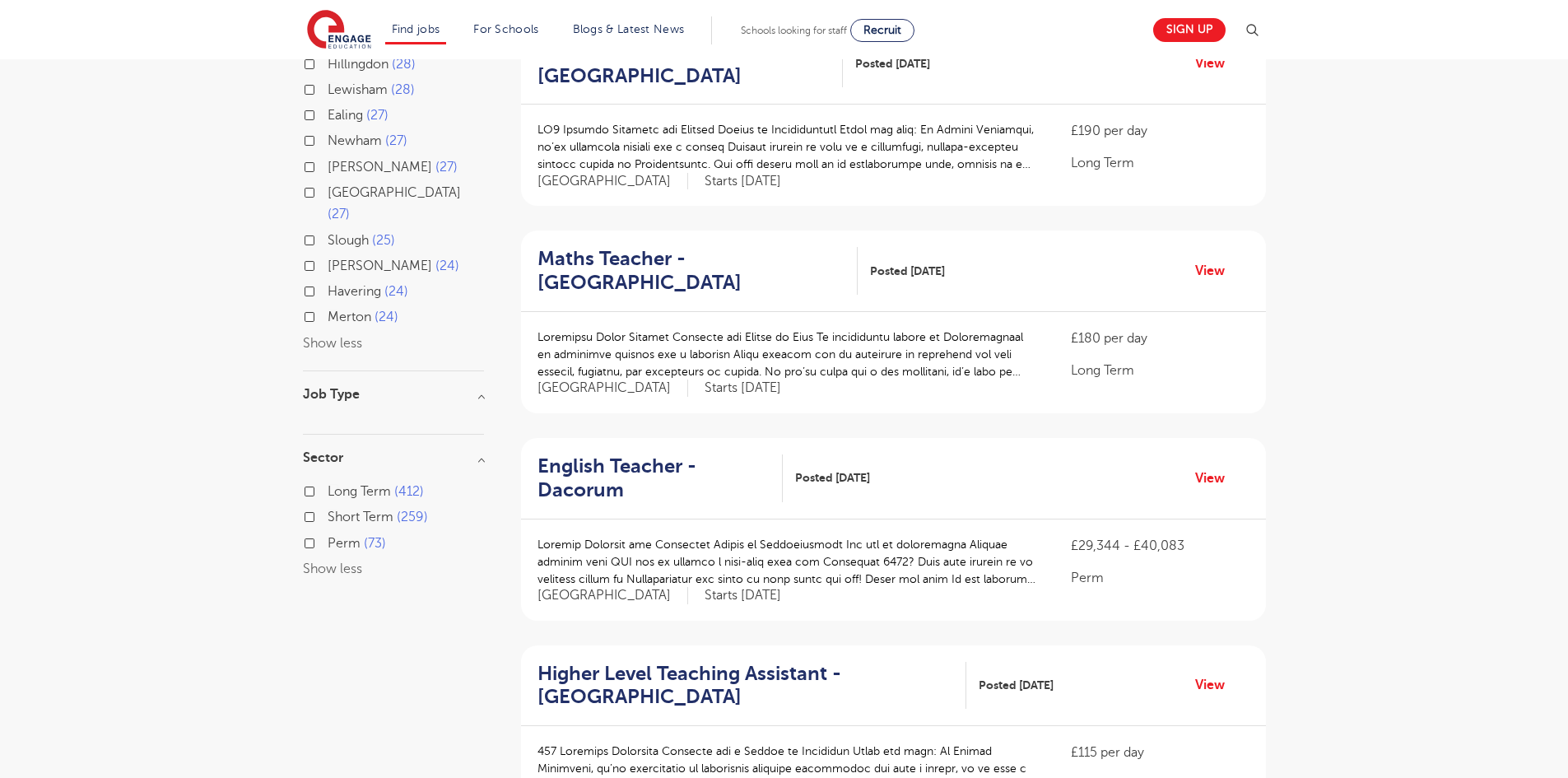
click at [481, 452] on h3 "Sector" at bounding box center [393, 458] width 181 height 13
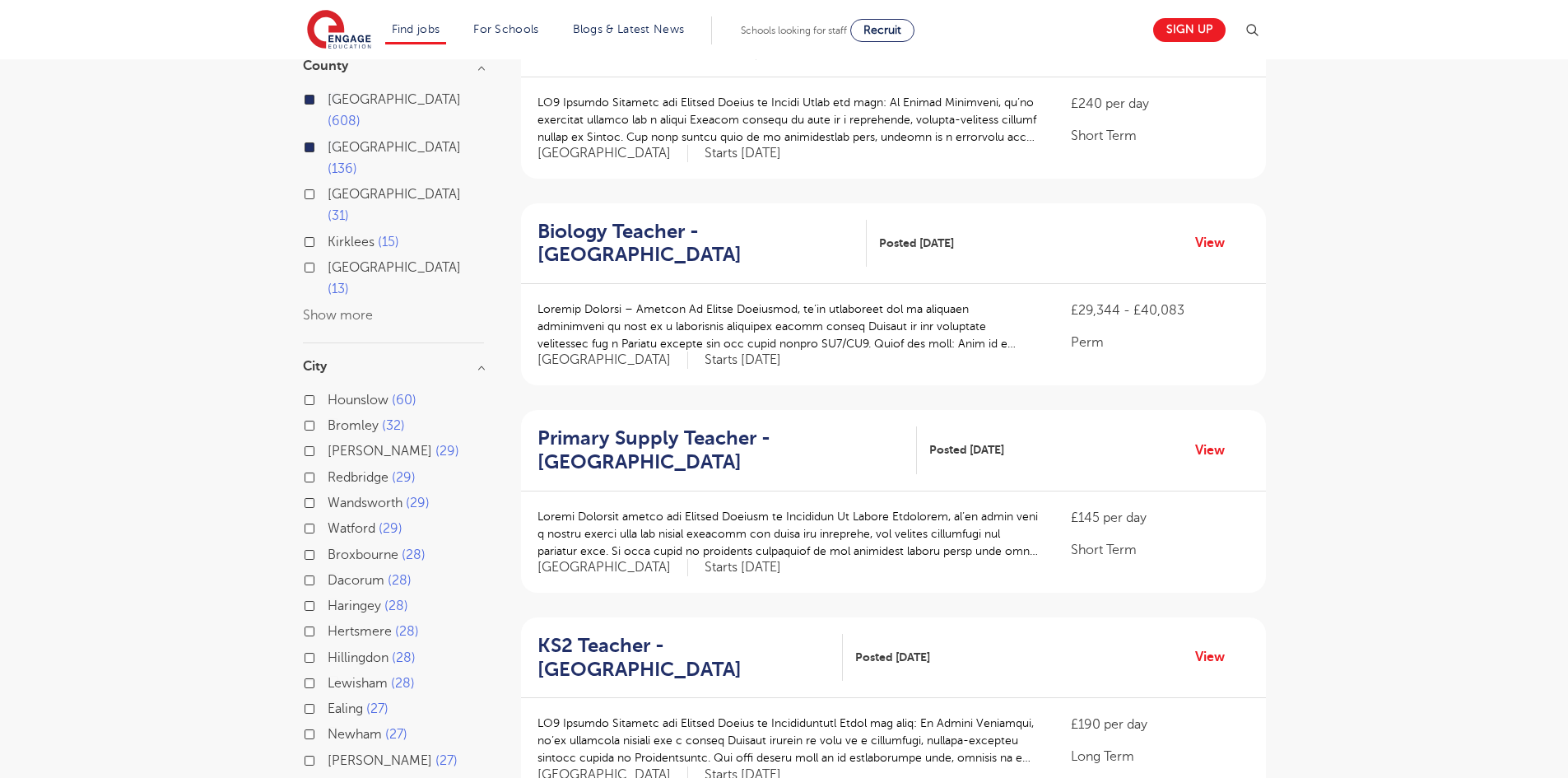
scroll to position [83, 0]
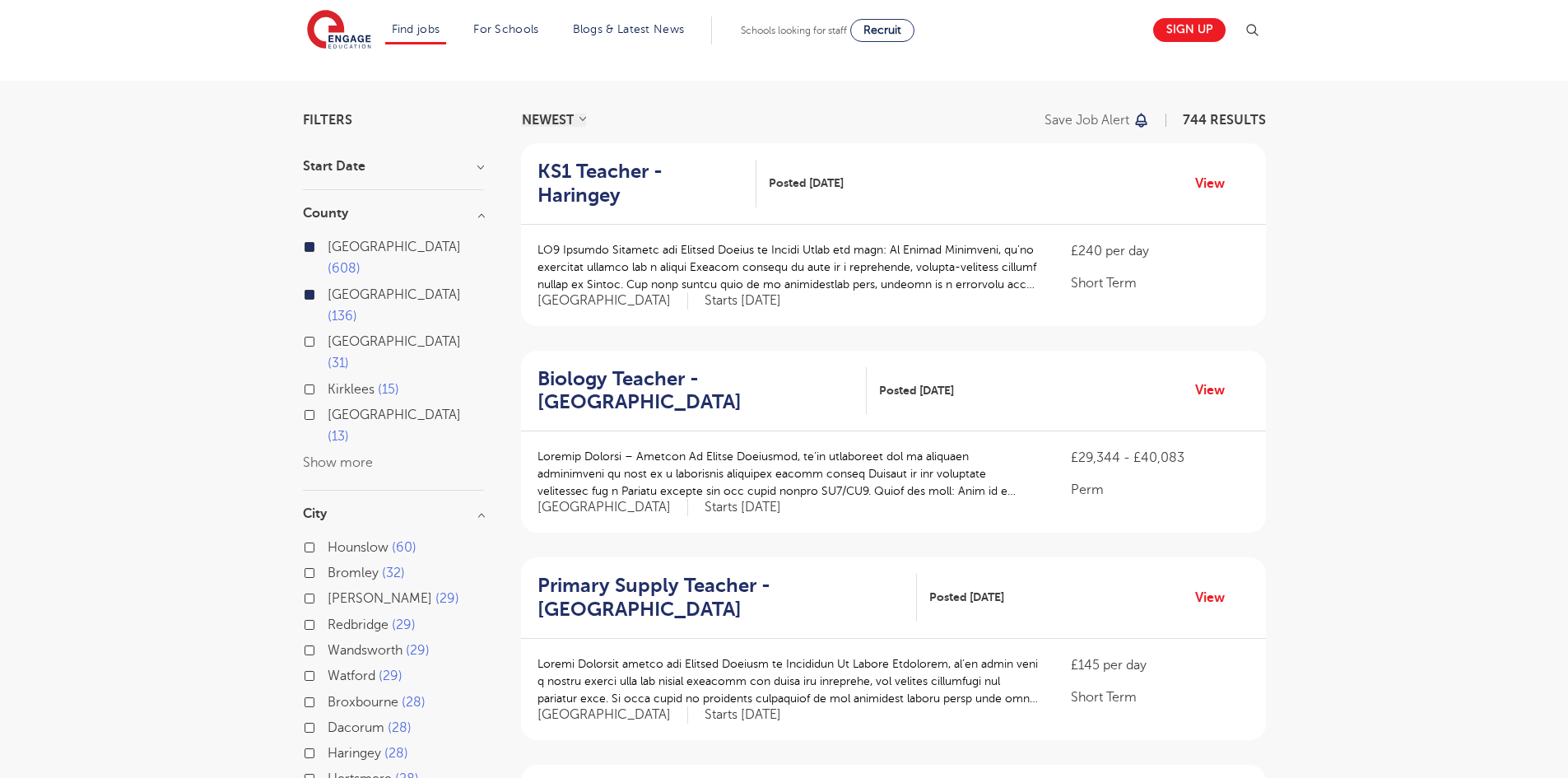
click at [480, 166] on h3 "Start Date" at bounding box center [393, 166] width 181 height 13
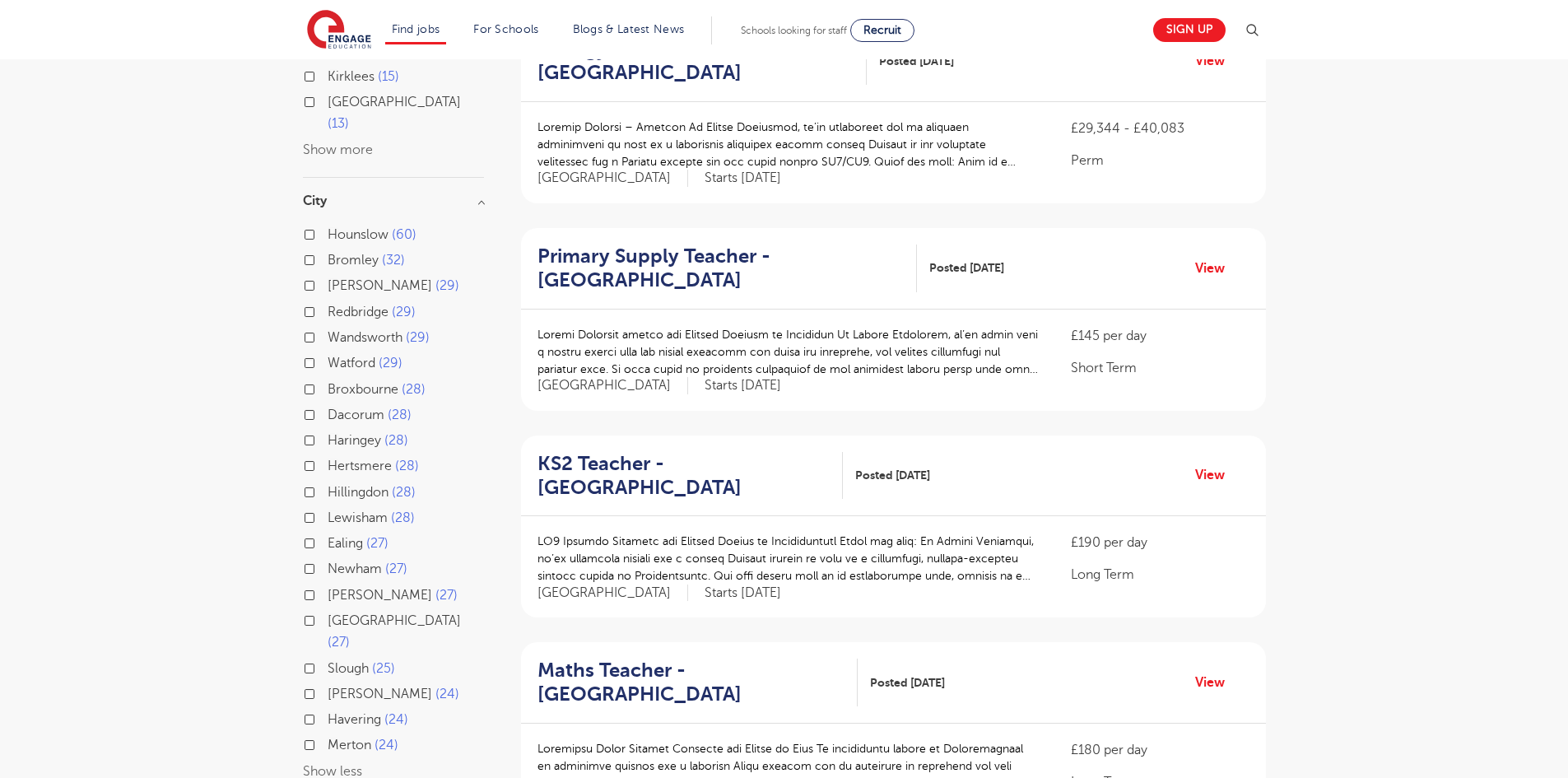
scroll to position [741, 0]
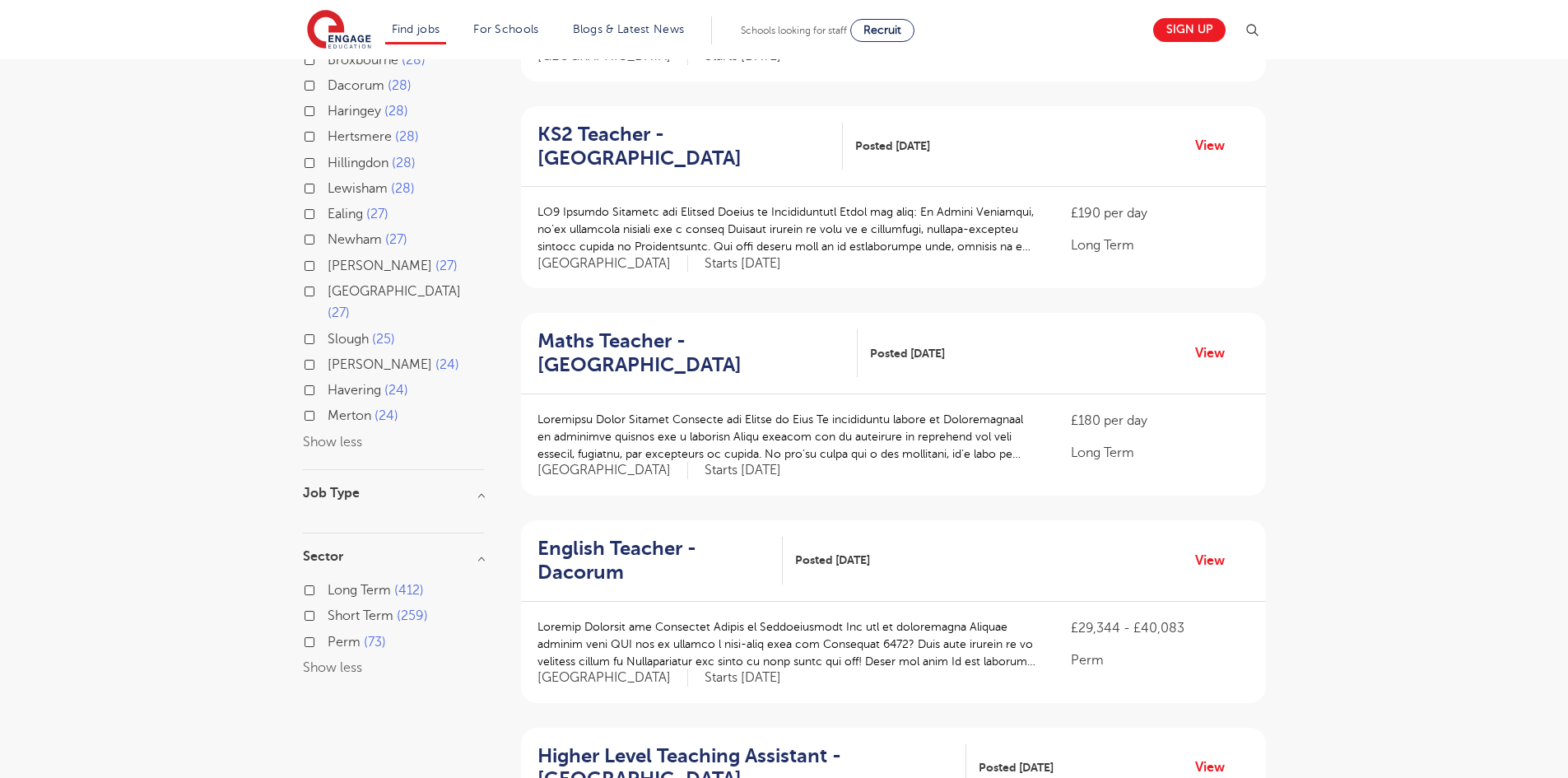
click at [327, 579] on label "Long Term 412" at bounding box center [375, 589] width 97 height 21
click at [327, 583] on input "Long Term 412" at bounding box center [333, 589] width 11 height 11
checkbox input "true"
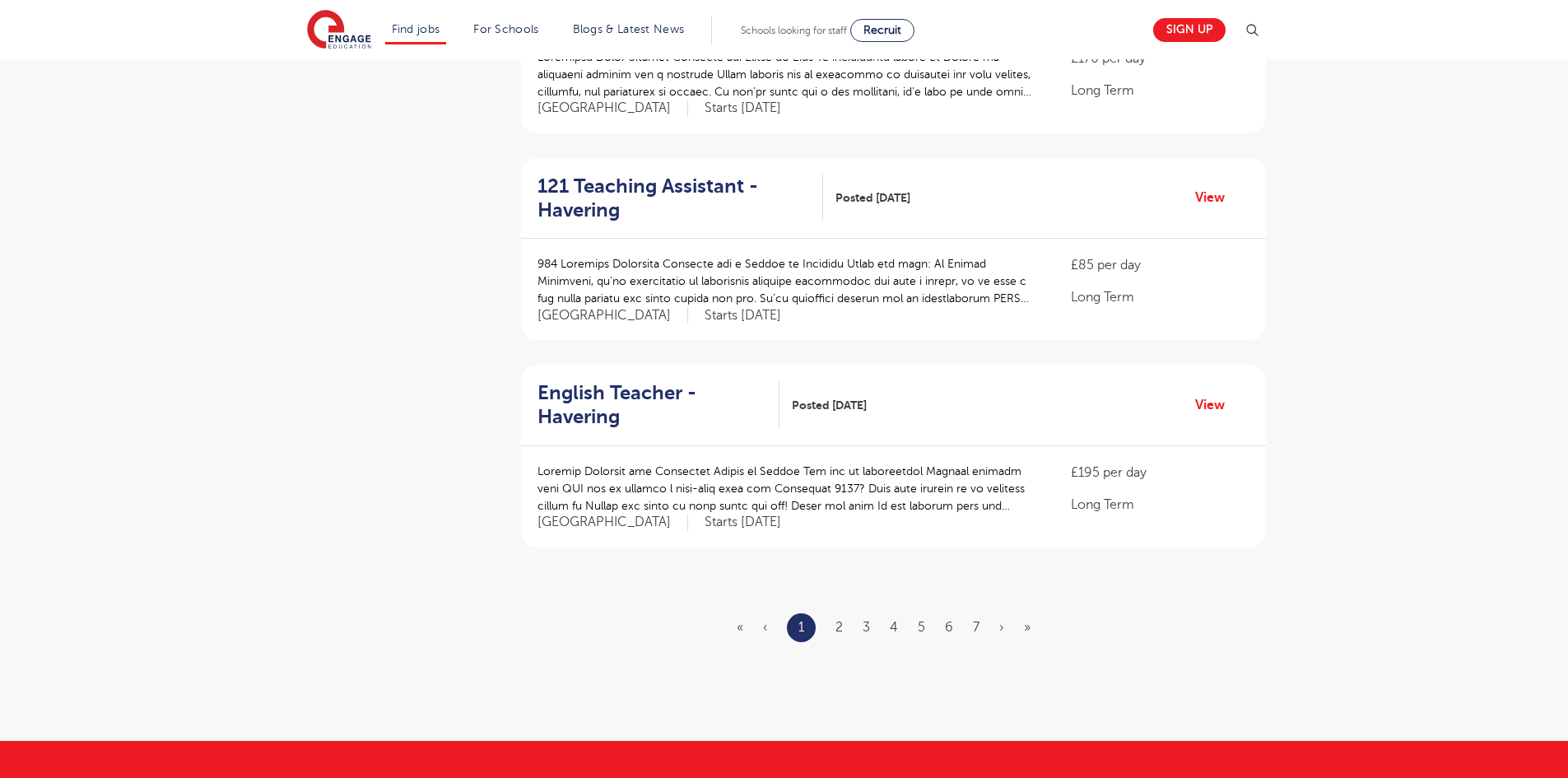
scroll to position [1811, 0]
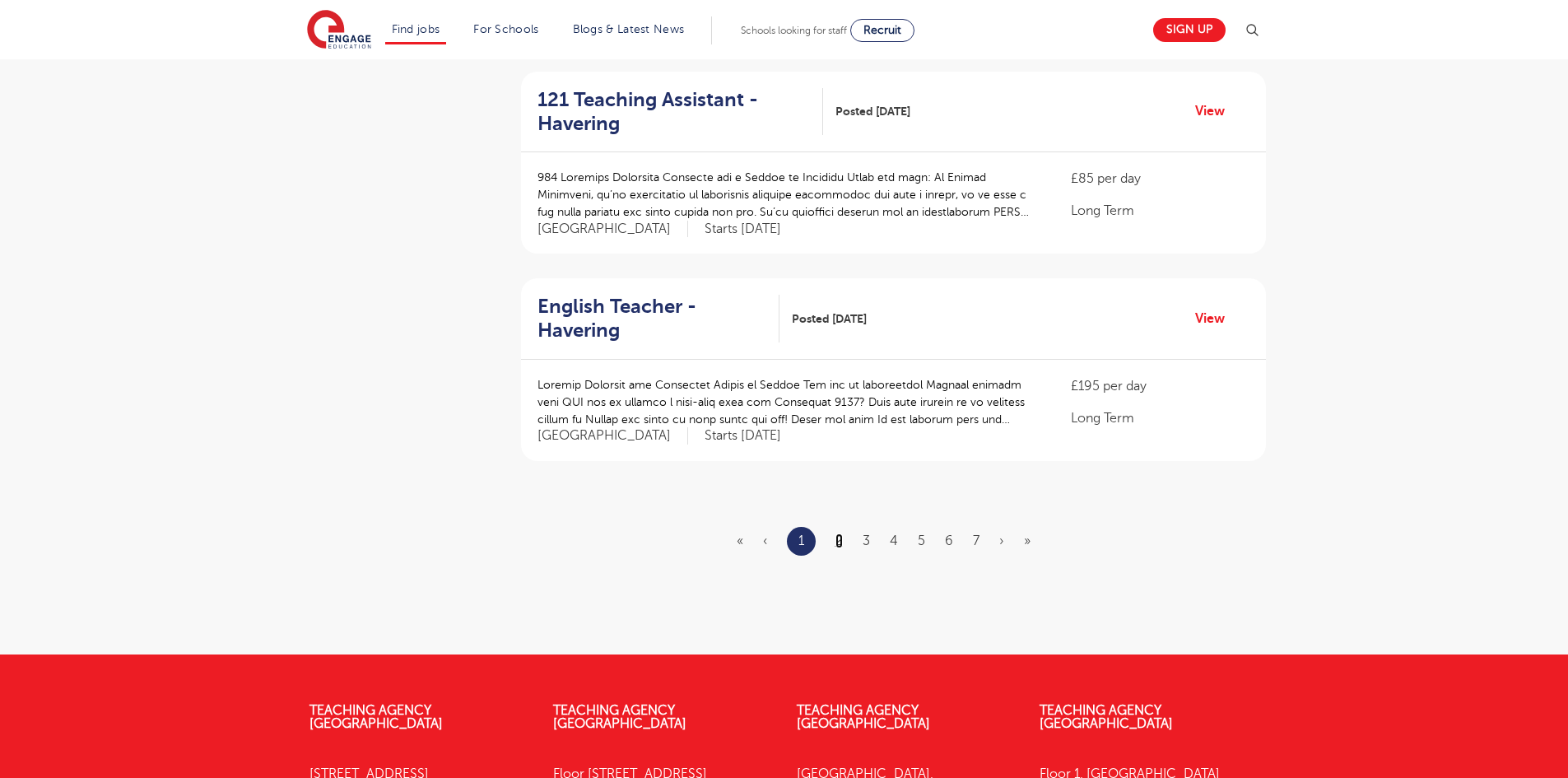
click at [836, 533] on link "2" at bounding box center [840, 541] width 7 height 15
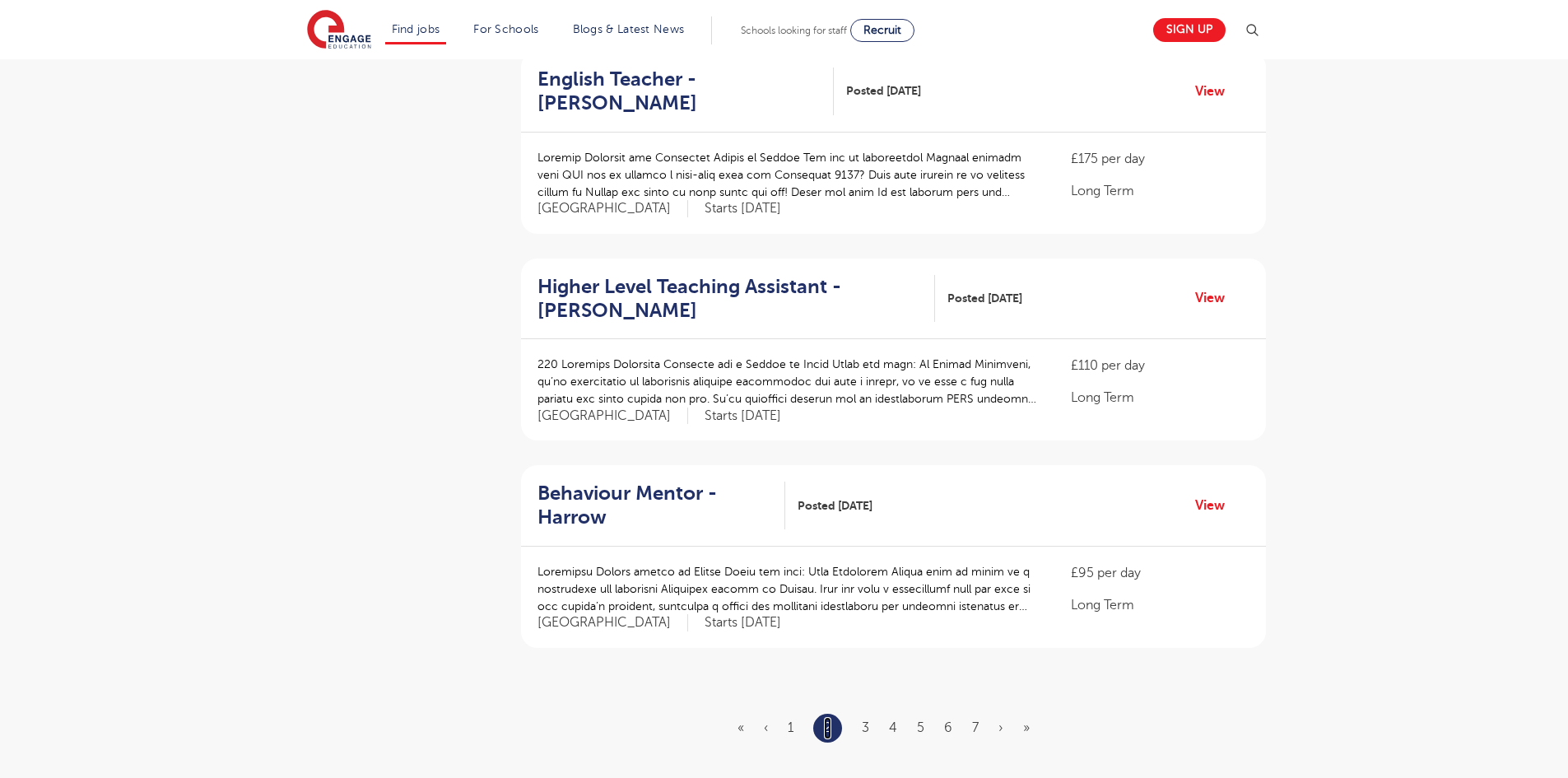
scroll to position [1646, 0]
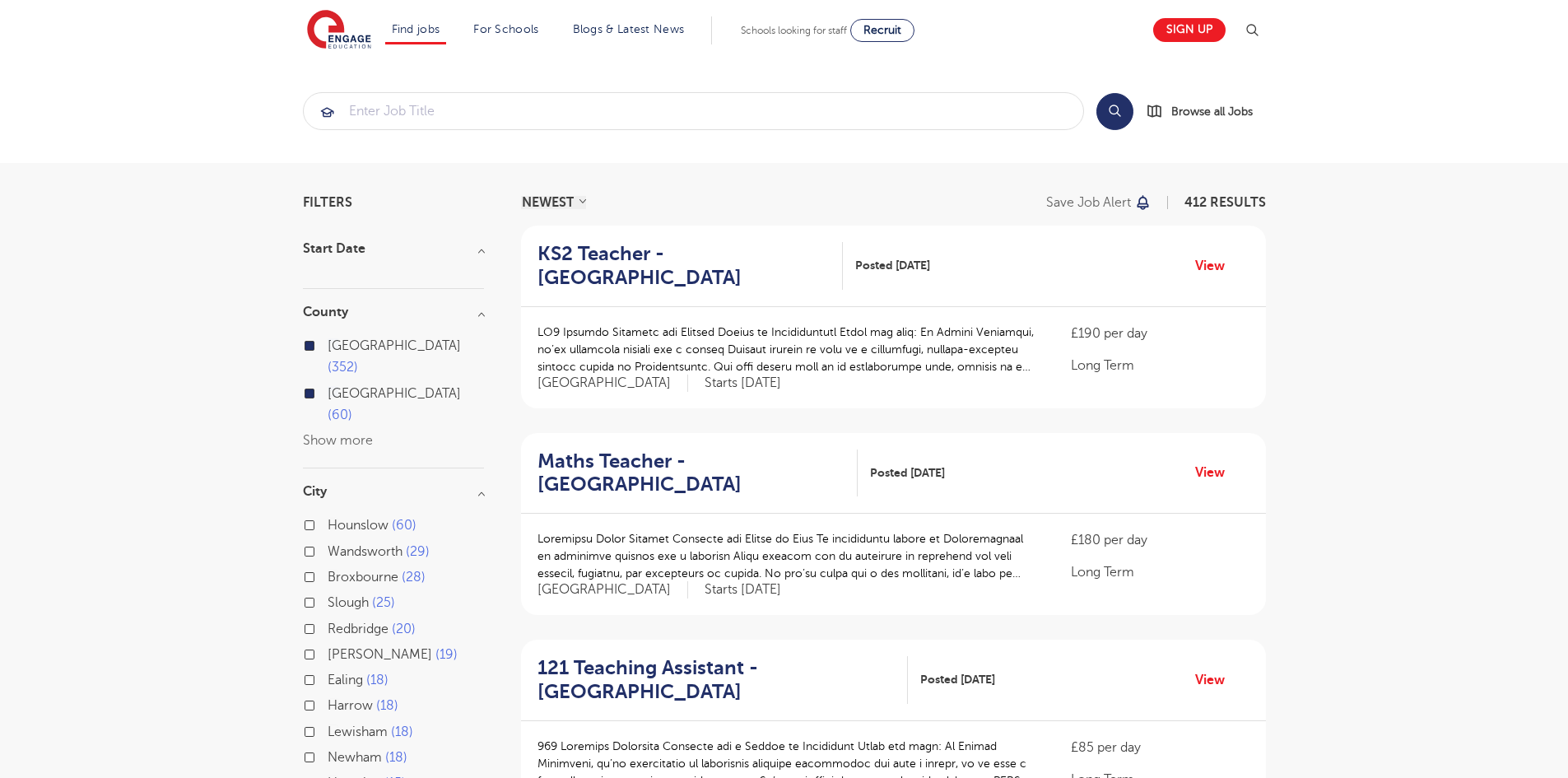
scroll to position [664, 0]
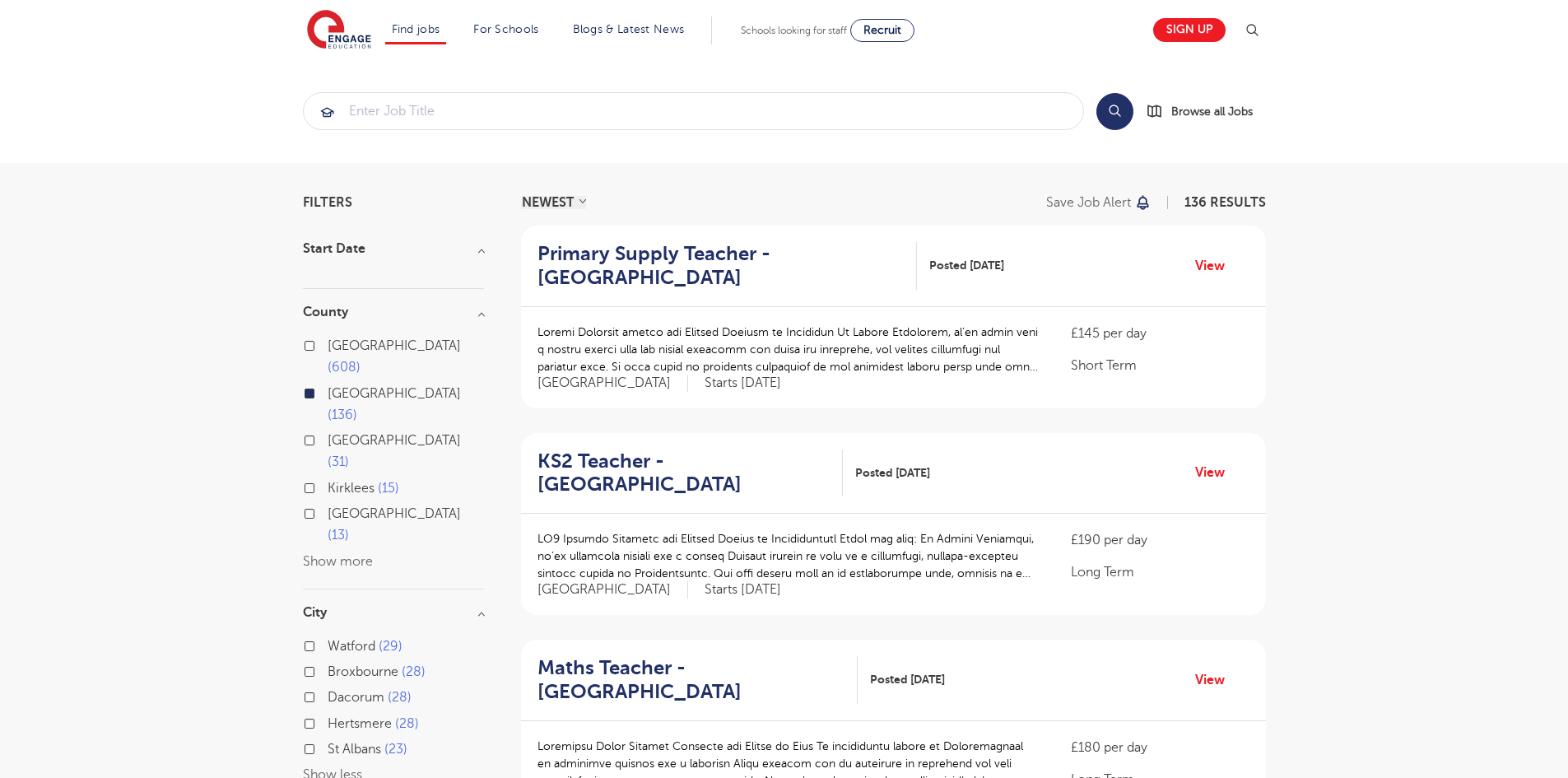
scroll to position [83, 0]
